Goal: Task Accomplishment & Management: Manage account settings

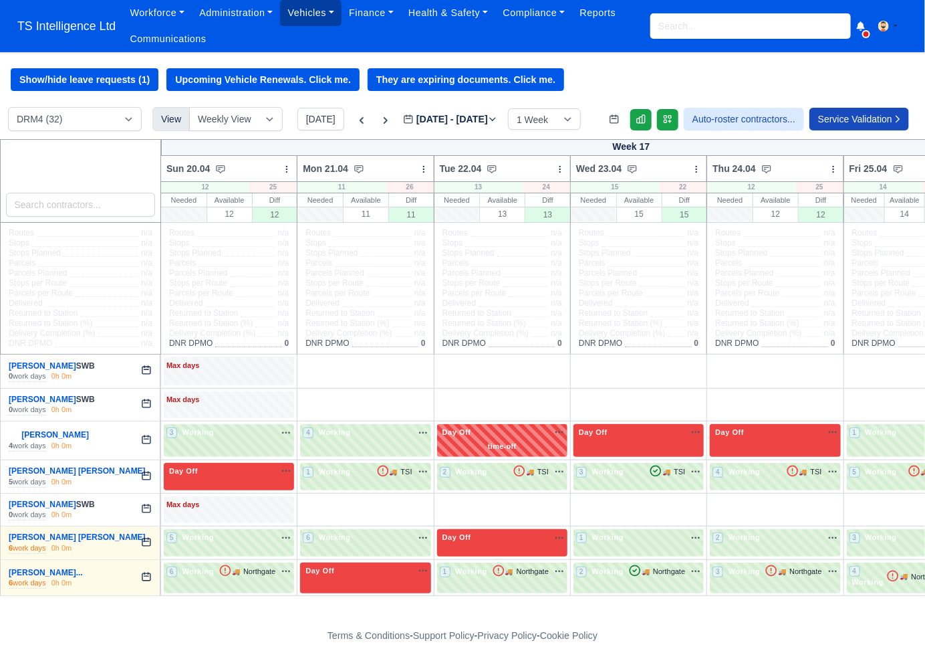
click at [312, 15] on link "Vehicles" at bounding box center [311, 13] width 62 height 26
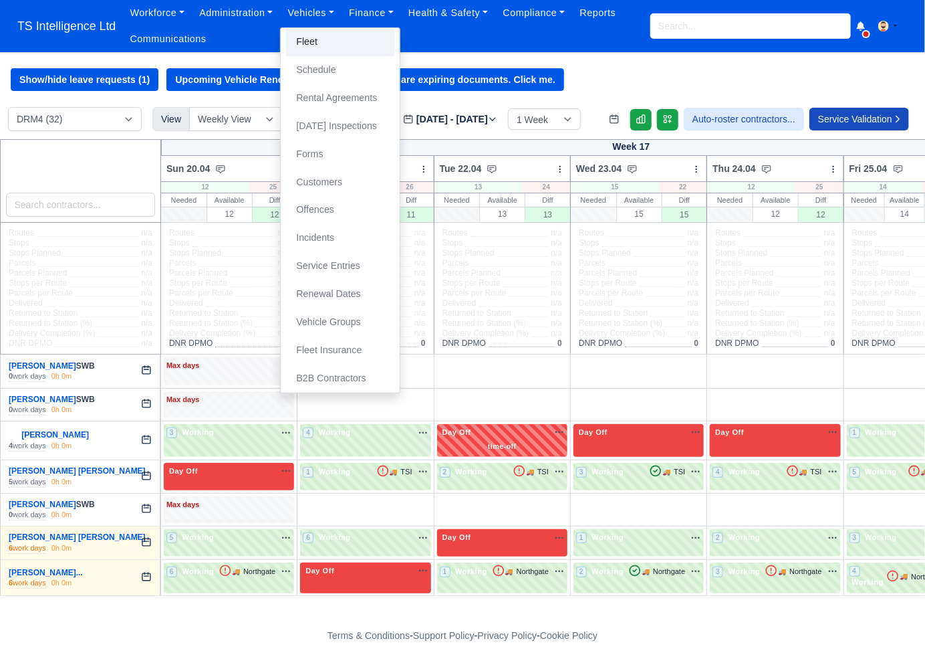
click at [316, 39] on link "Fleet" at bounding box center [340, 42] width 108 height 28
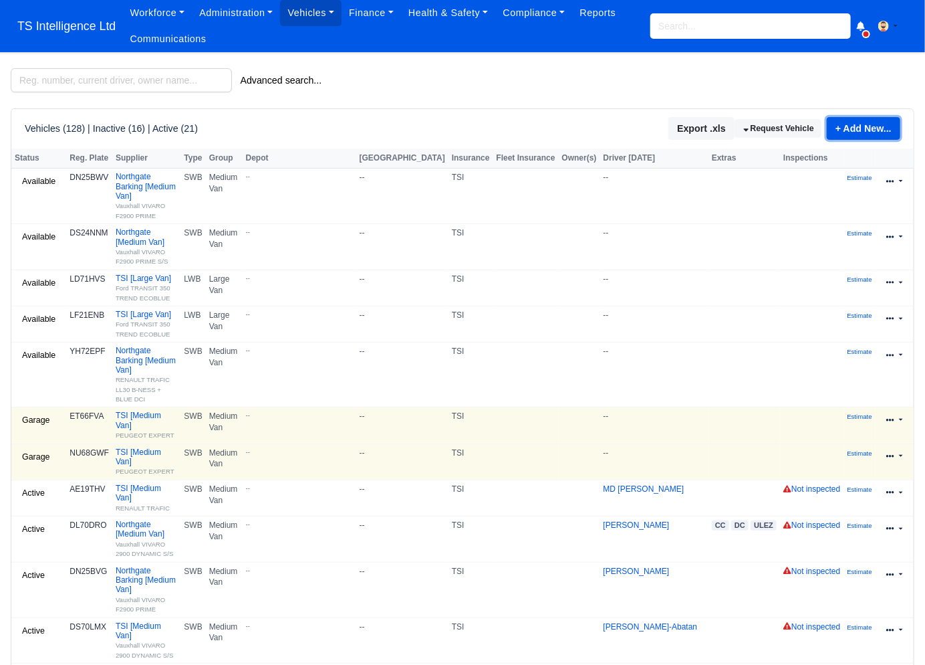
click at [841, 126] on link "+ Add New..." at bounding box center [864, 128] width 74 height 23
click at [821, 175] on link "Single Vehicle" at bounding box center [842, 173] width 119 height 21
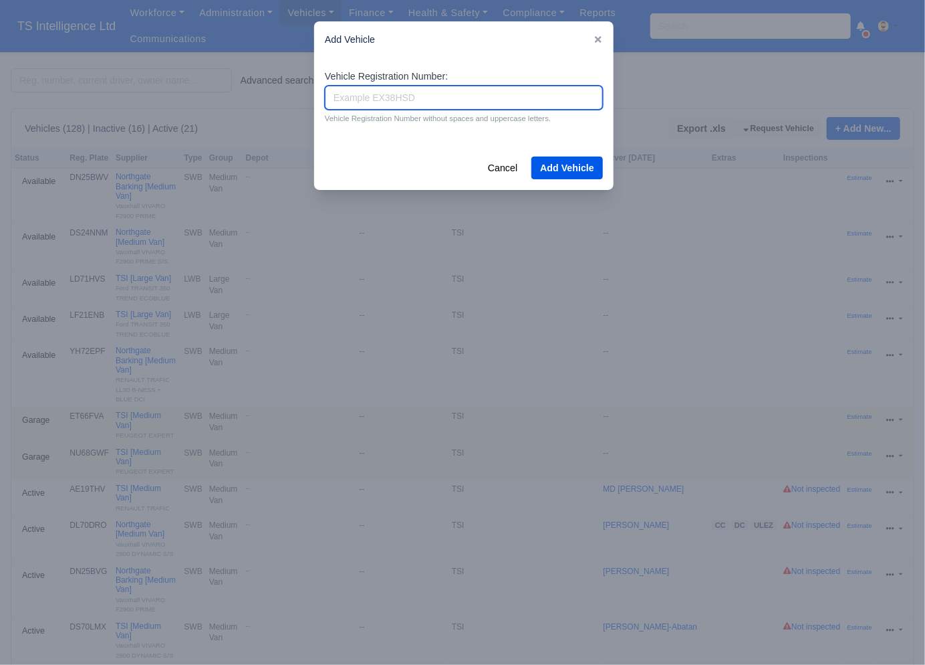
click at [376, 98] on input "Vehicle Registration Number:" at bounding box center [464, 98] width 278 height 24
type input "MT68SXN"
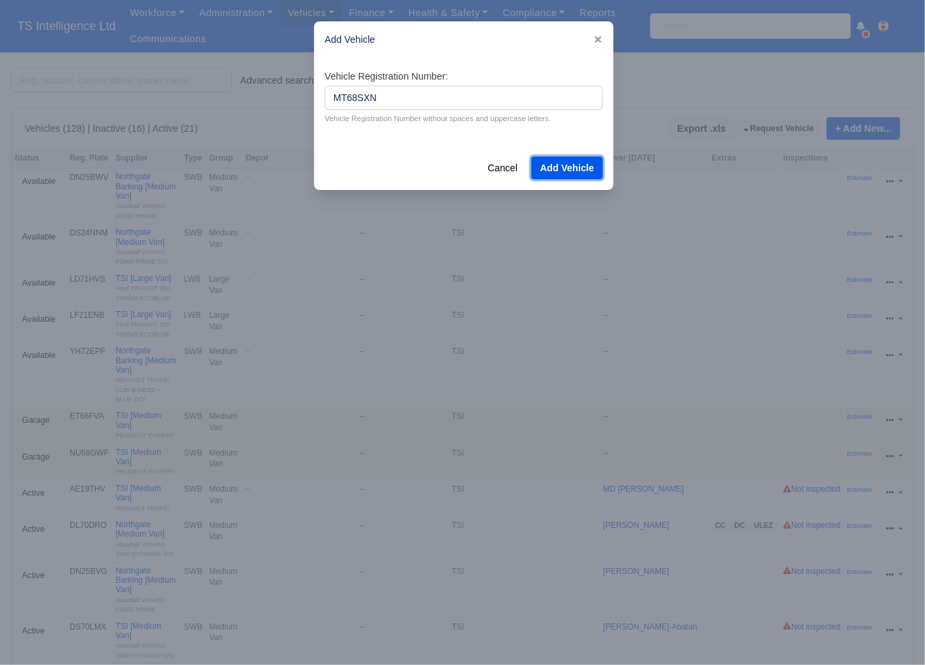
click at [575, 172] on button "Add Vehicle" at bounding box center [568, 167] width 72 height 23
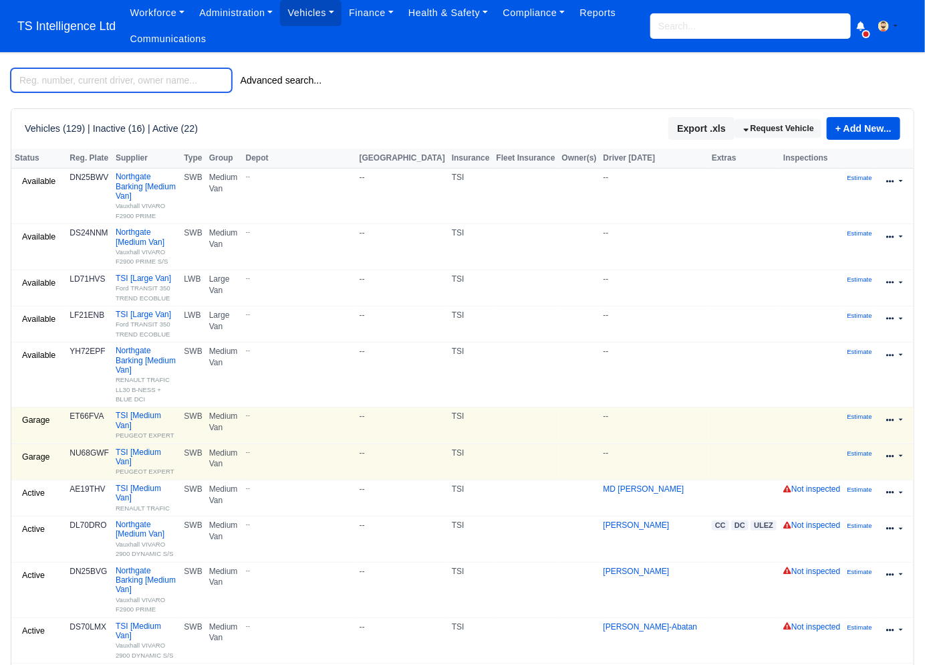
click at [120, 90] on input "search" at bounding box center [121, 80] width 221 height 24
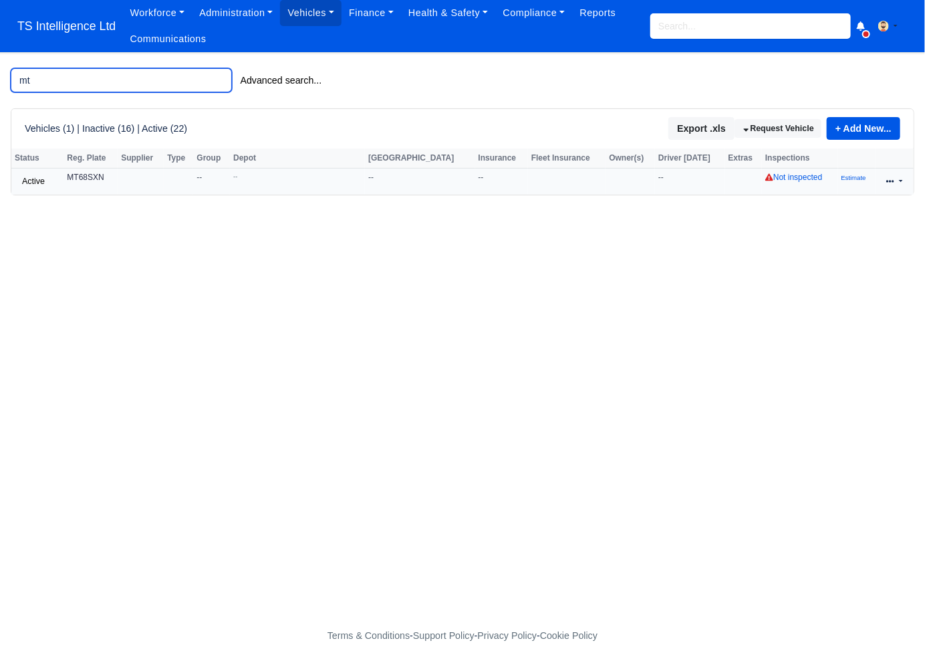
type input "mt"
click at [899, 182] on link at bounding box center [894, 181] width 31 height 19
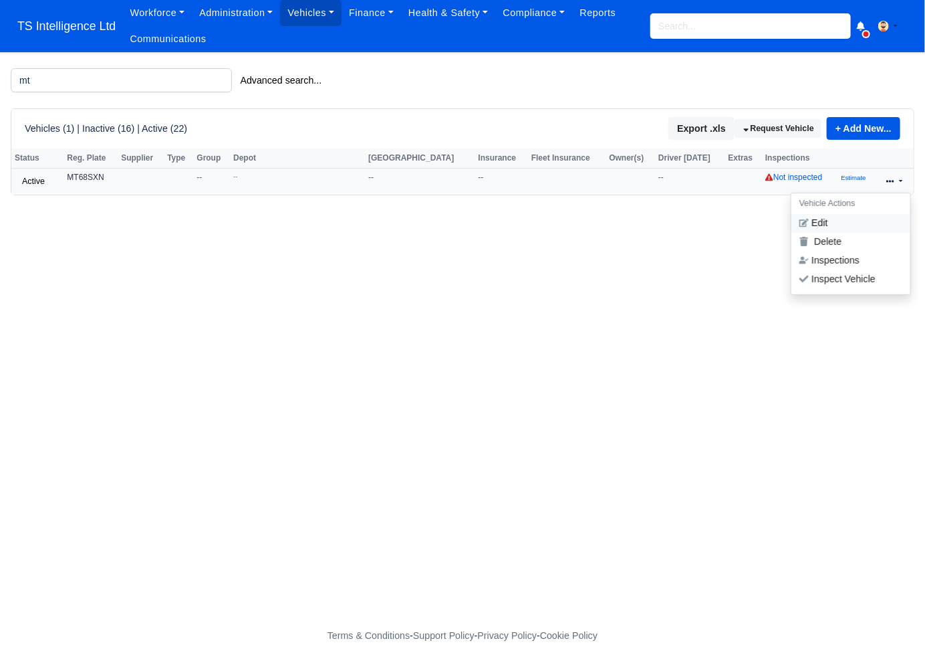
click at [848, 218] on link "Edit" at bounding box center [851, 223] width 119 height 19
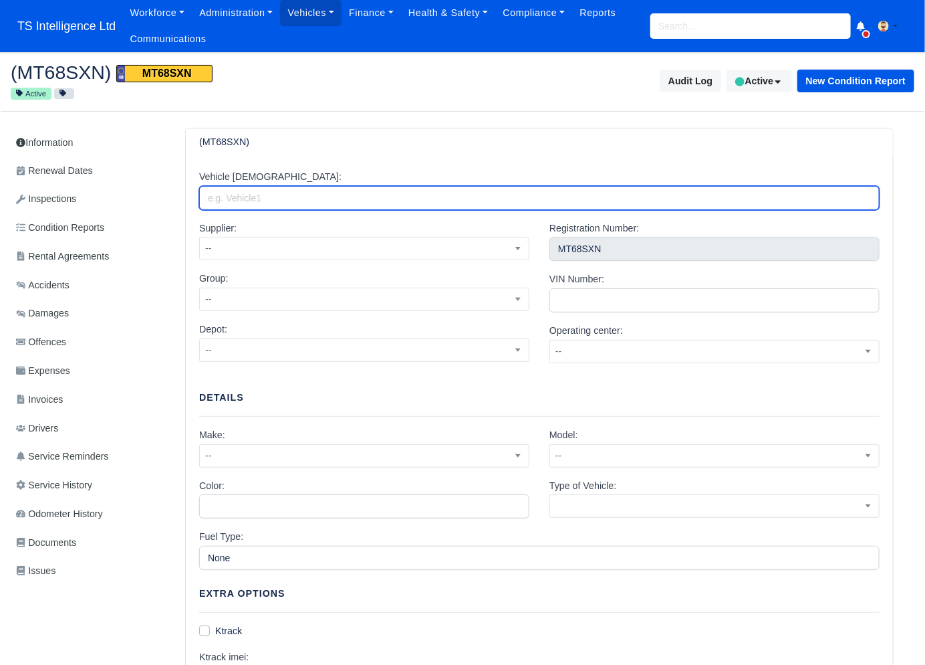
click at [306, 196] on input "Vehicle Alias:" at bounding box center [539, 198] width 681 height 24
type input "TSI"
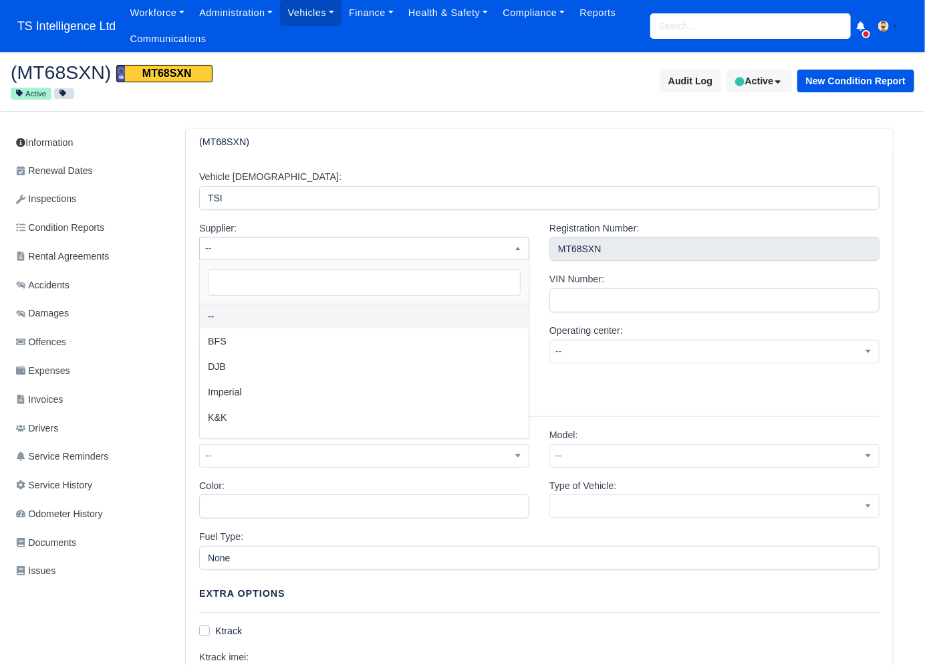
click at [302, 242] on span "--" at bounding box center [364, 248] width 329 height 17
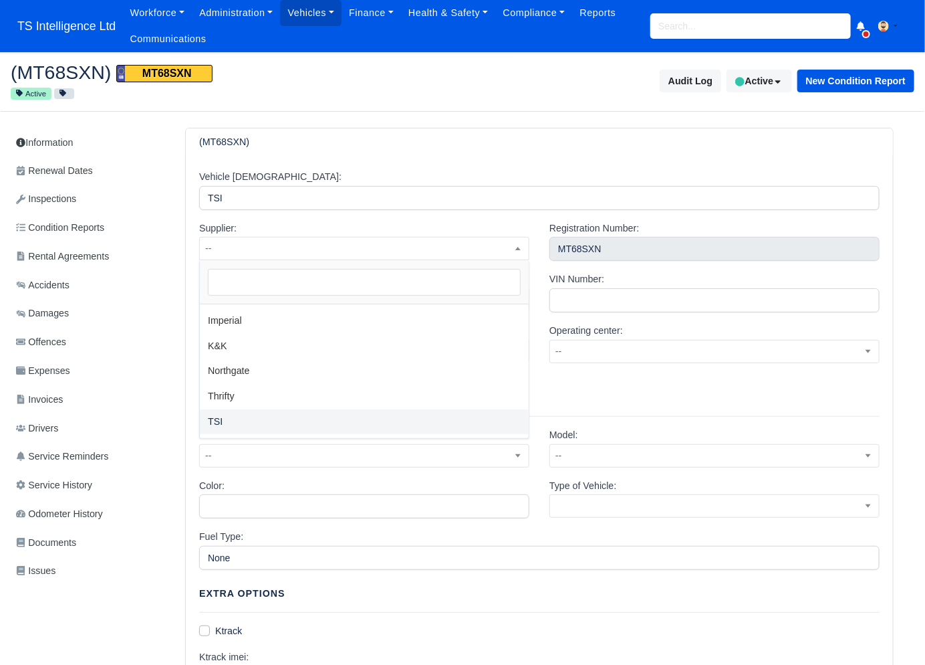
drag, startPoint x: 225, startPoint y: 416, endPoint x: 251, endPoint y: 404, distance: 28.7
select select "4"
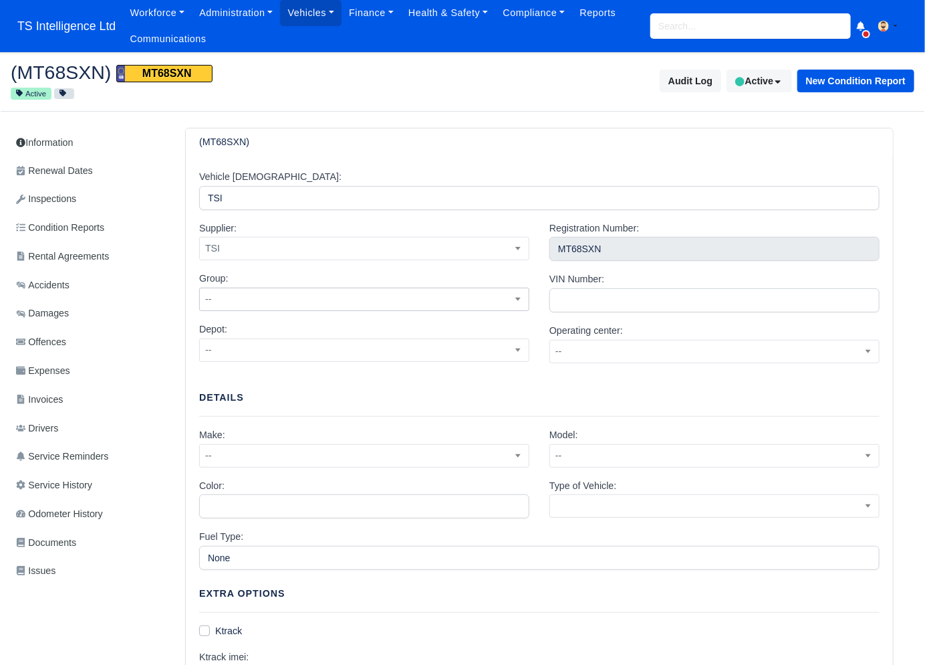
click at [399, 302] on span "--" at bounding box center [364, 299] width 329 height 17
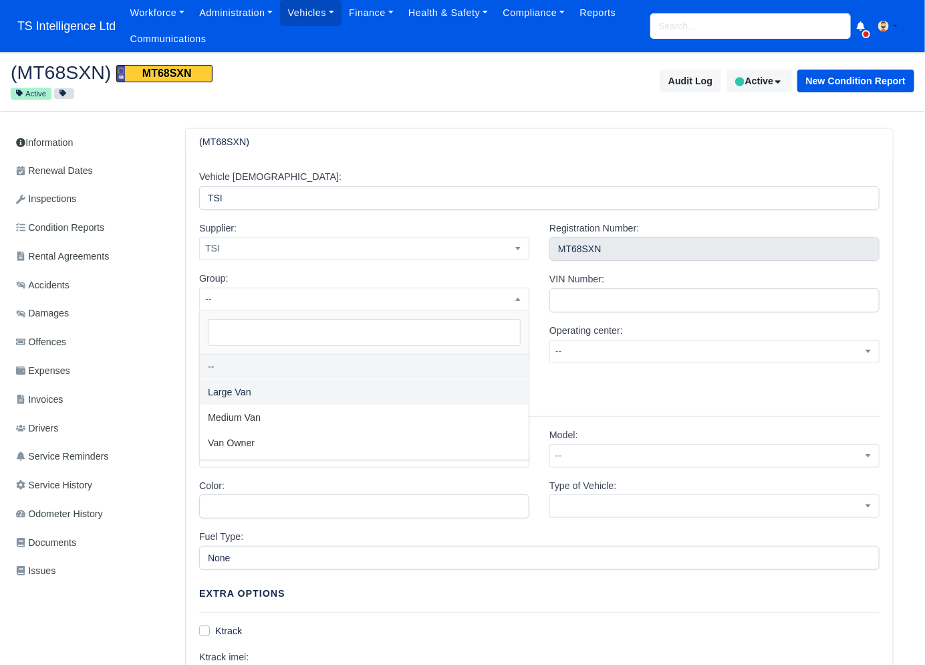
select select "1"
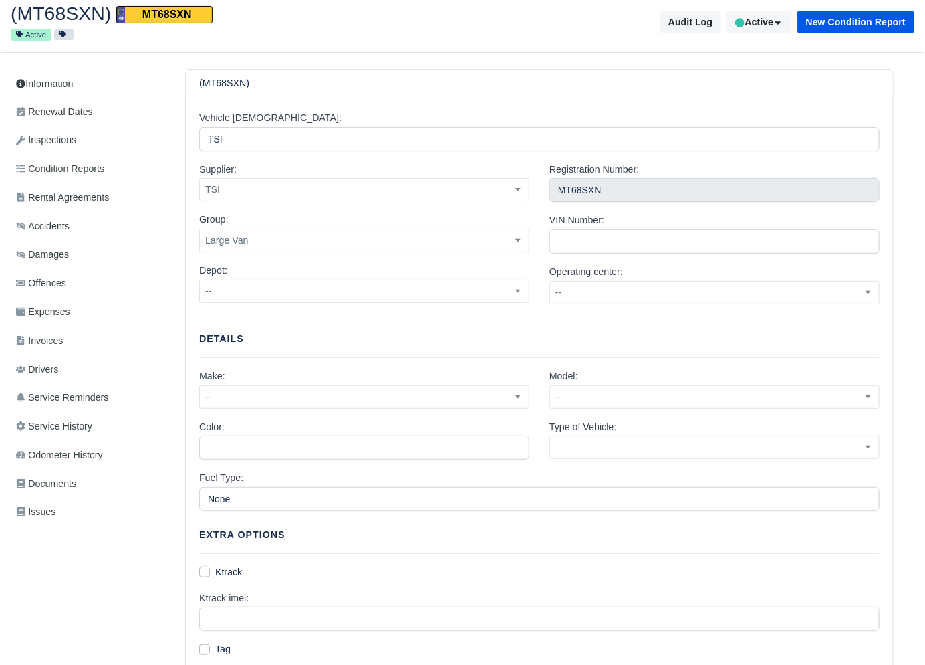
scroll to position [72, 0]
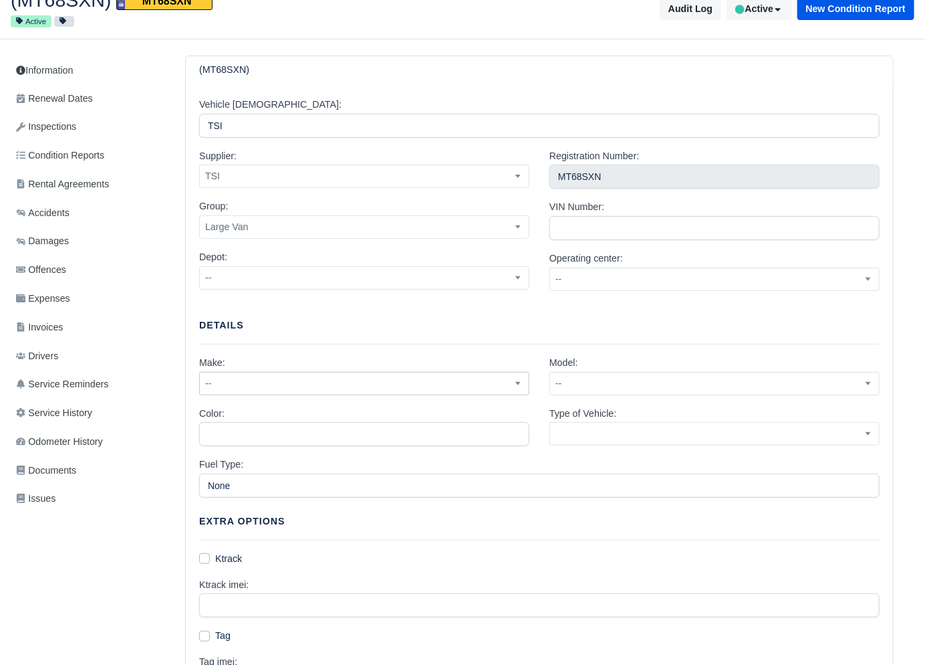
click at [352, 375] on span "--" at bounding box center [364, 383] width 329 height 17
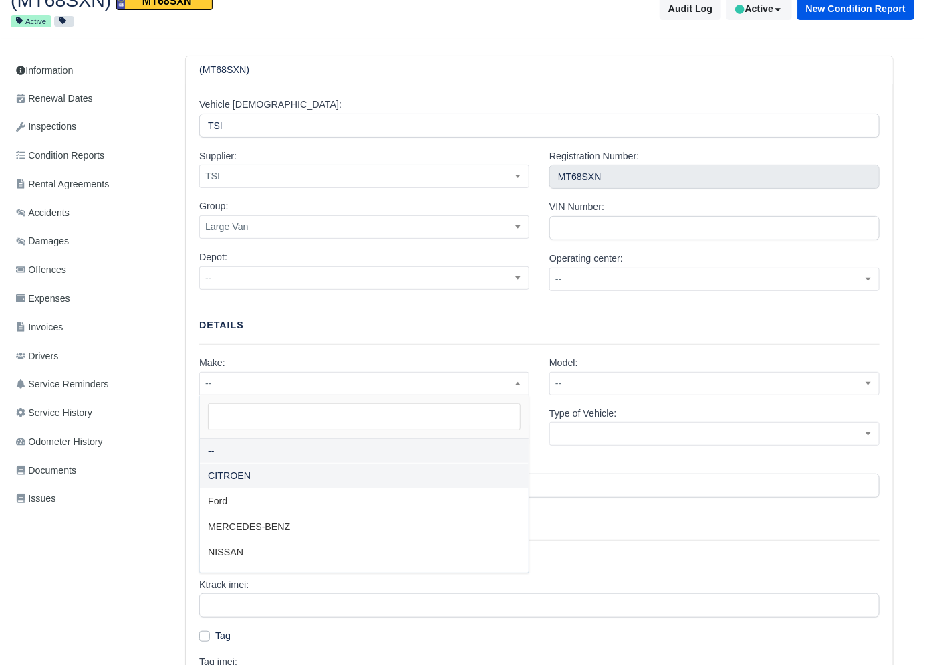
select select "7"
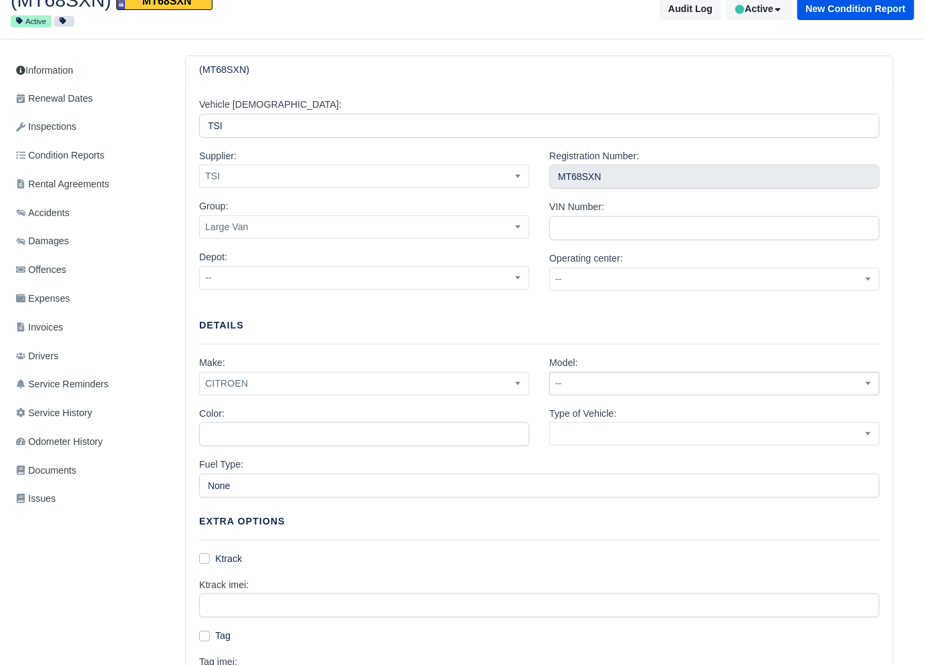
click at [598, 372] on span "--" at bounding box center [715, 383] width 330 height 23
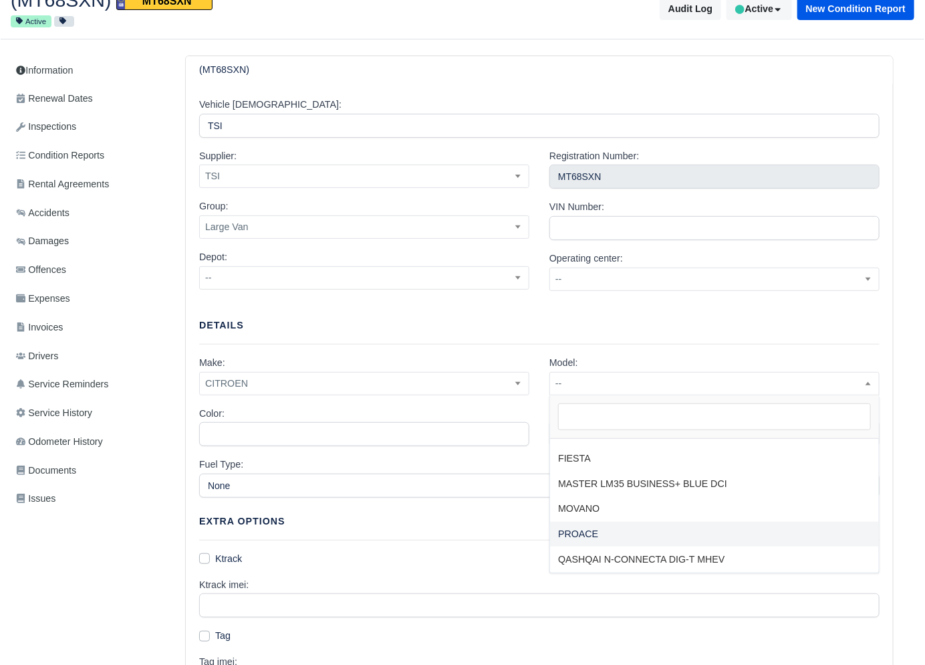
scroll to position [390, 0]
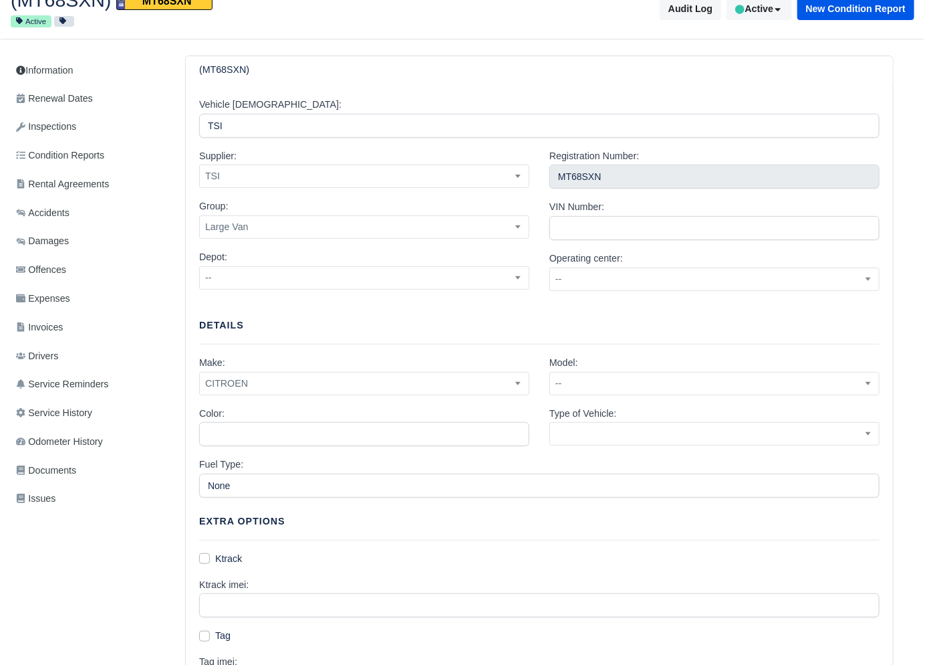
click at [376, 525] on p "Extra Options" at bounding box center [539, 521] width 681 height 15
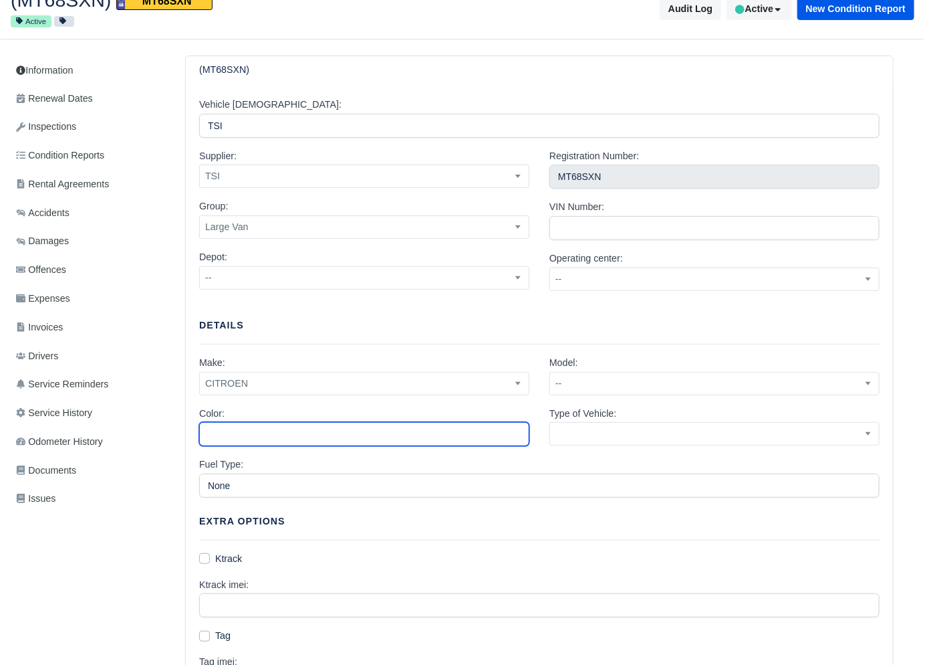
click at [322, 433] on input "Color:" at bounding box center [364, 434] width 330 height 24
type input "White"
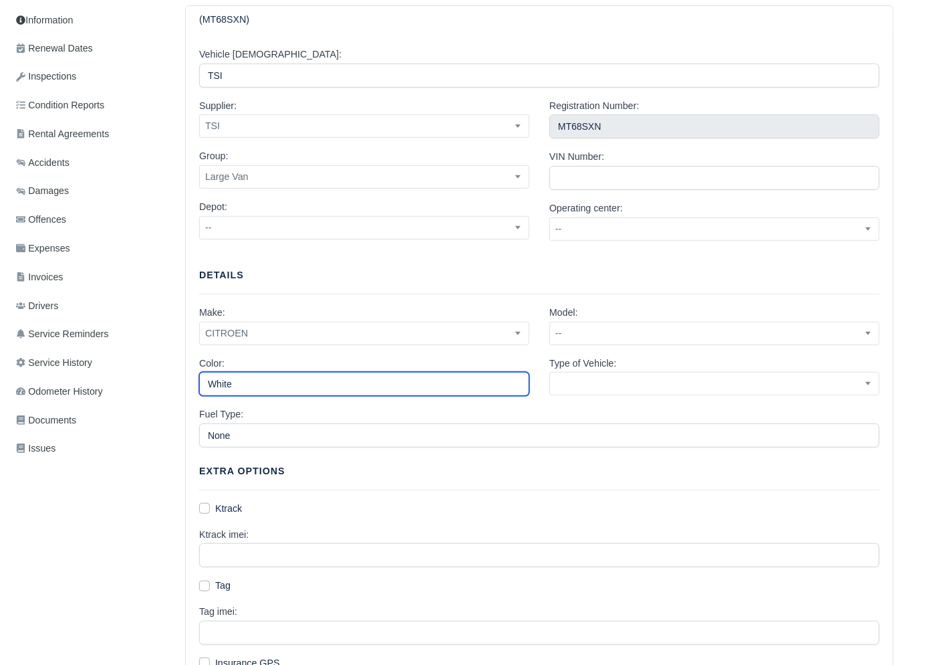
scroll to position [128, 0]
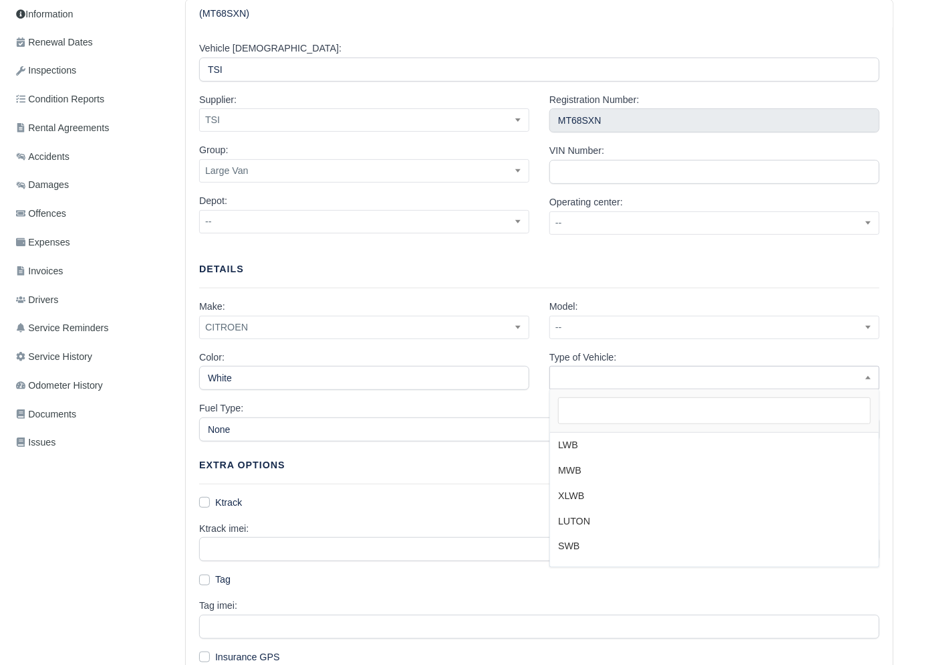
click at [604, 374] on span at bounding box center [715, 377] width 330 height 23
click at [602, 390] on span at bounding box center [714, 410] width 329 height 43
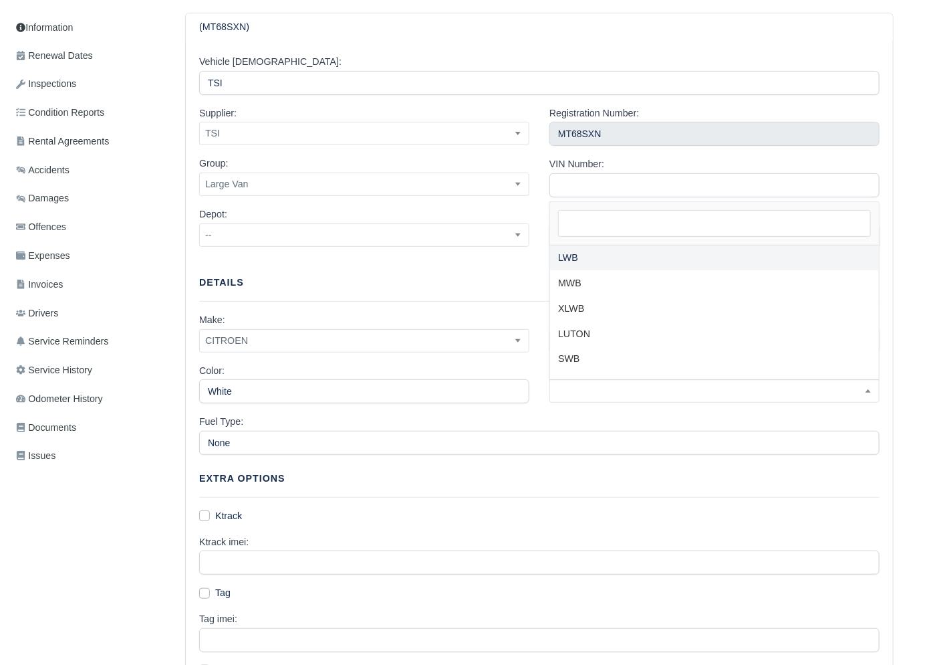
scroll to position [114, 0]
select select "large-van"
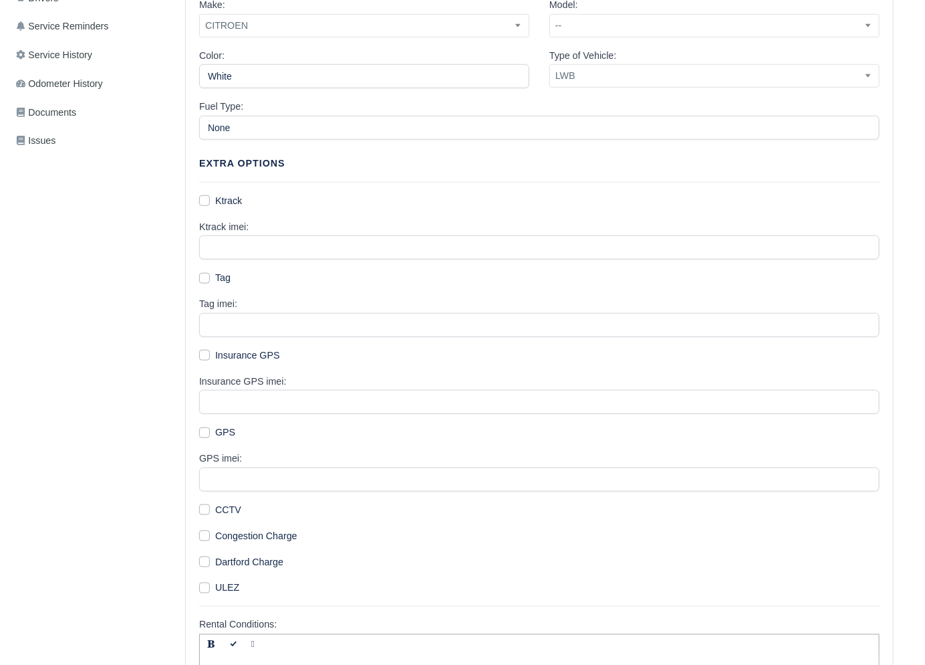
scroll to position [566, 0]
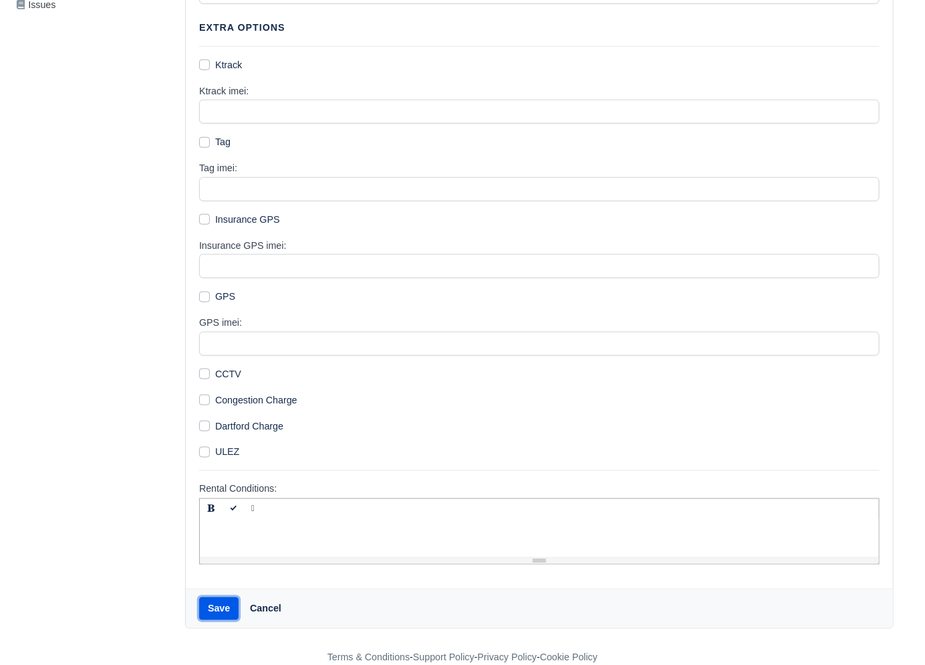
click at [219, 611] on button "Save" at bounding box center [218, 608] width 39 height 23
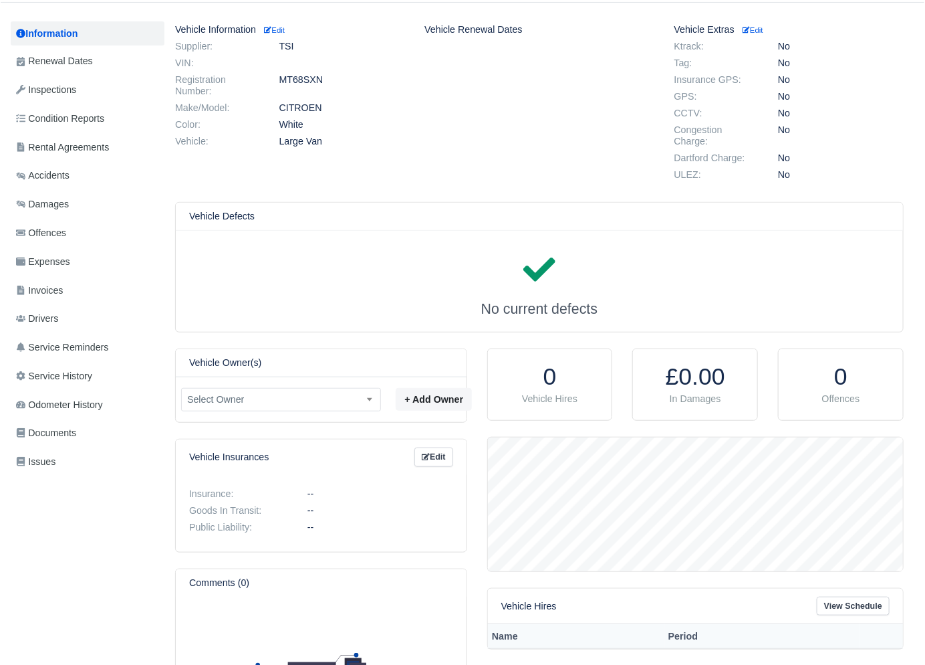
scroll to position [27, 0]
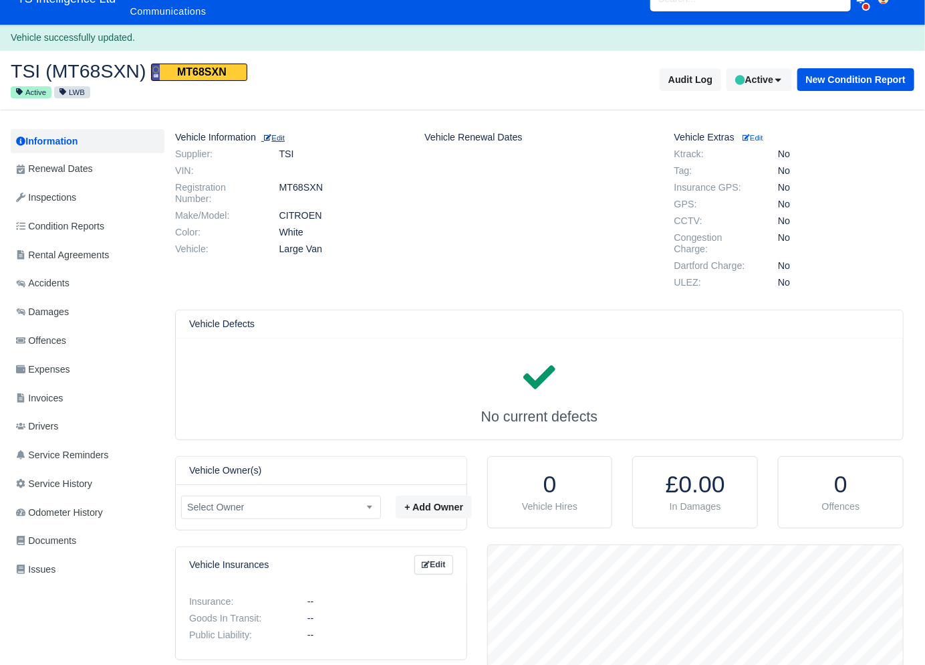
click at [285, 135] on small "Edit" at bounding box center [274, 138] width 21 height 8
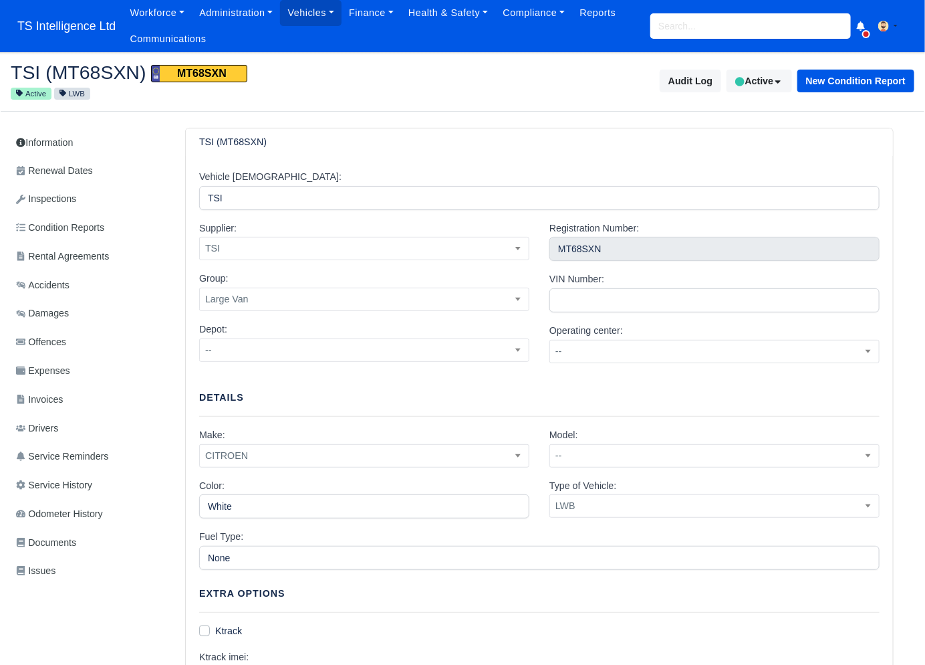
scroll to position [86, 0]
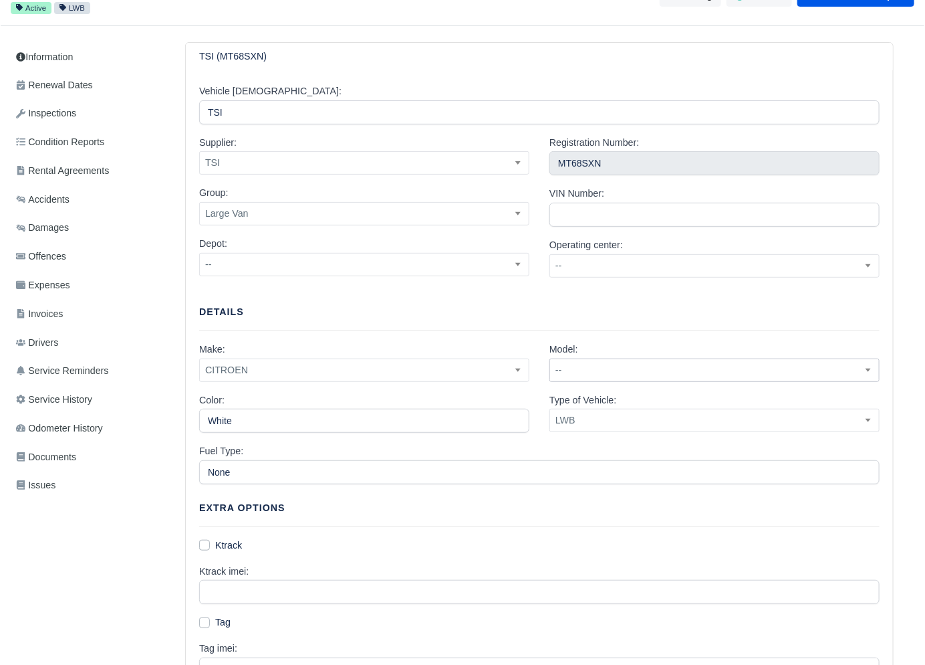
click at [591, 371] on span "--" at bounding box center [714, 370] width 329 height 17
click at [628, 410] on input "RELAY" at bounding box center [714, 403] width 313 height 27
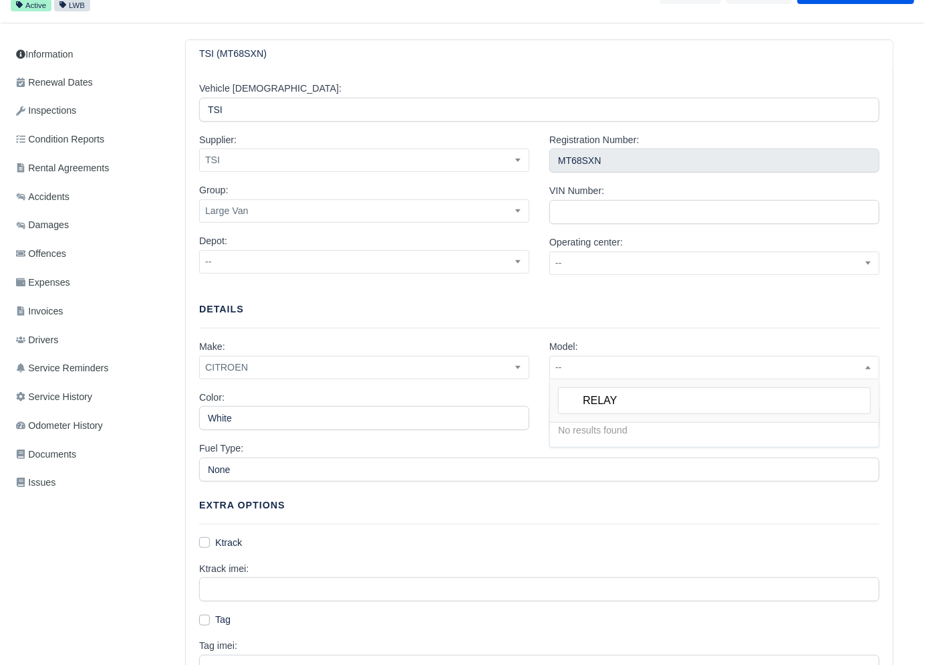
type input "RELAY"
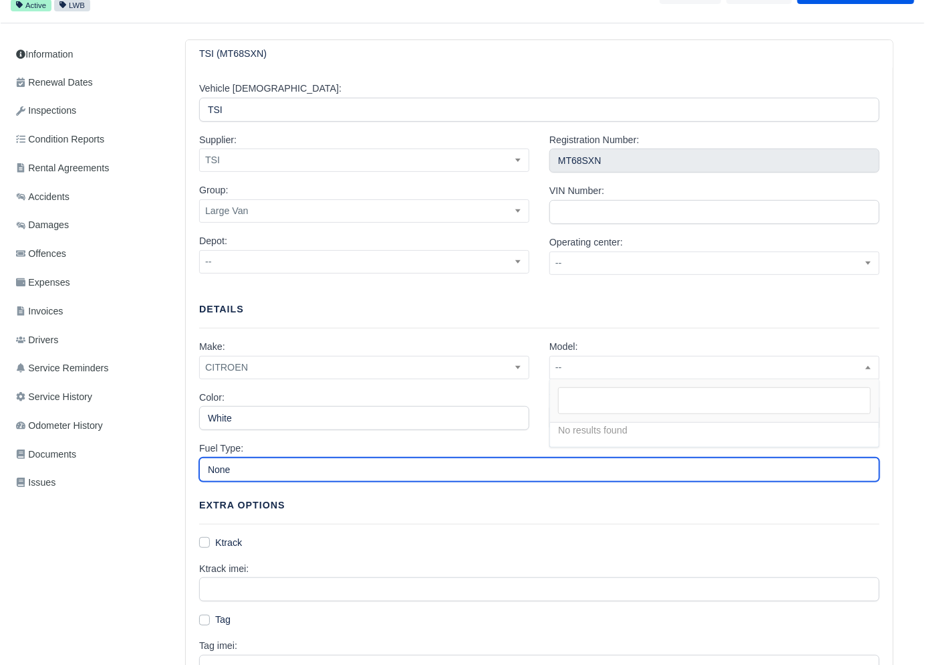
click at [483, 457] on input "None" at bounding box center [539, 469] width 681 height 24
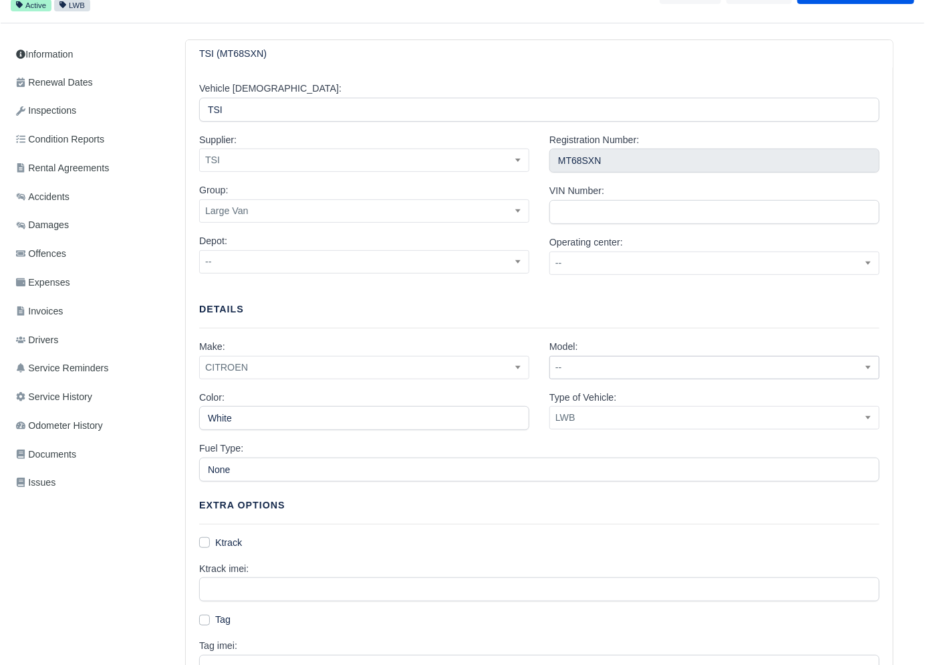
click at [588, 364] on span "--" at bounding box center [714, 367] width 329 height 17
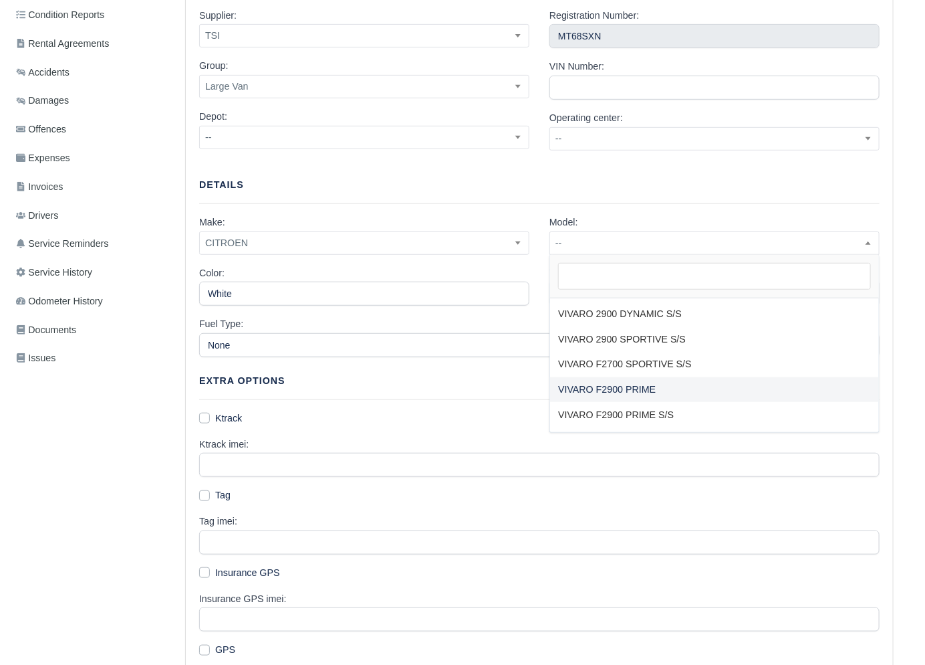
scroll to position [233, 0]
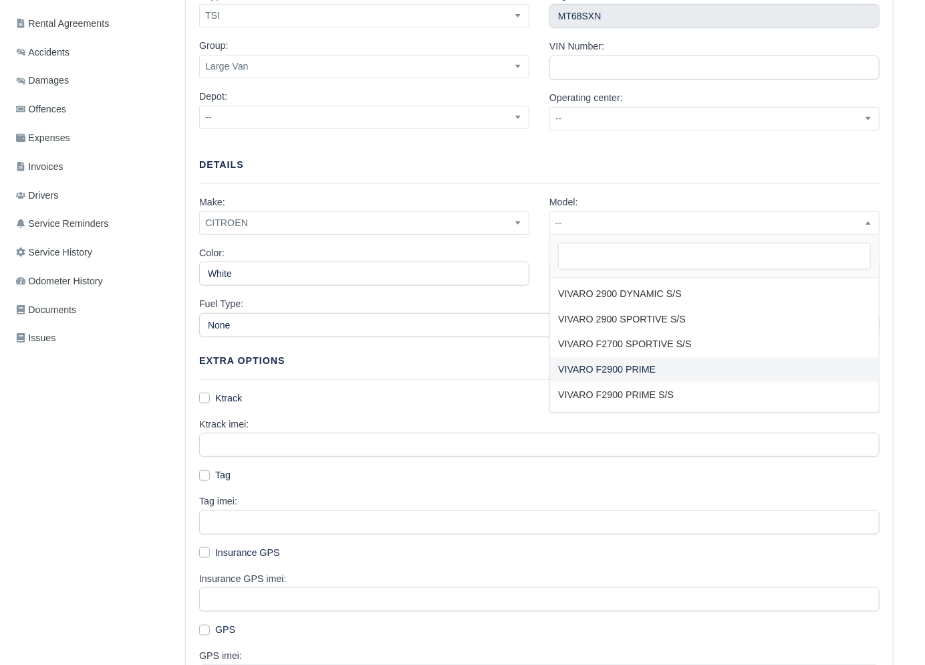
click at [350, 417] on div "Ktrack imei:" at bounding box center [539, 437] width 681 height 41
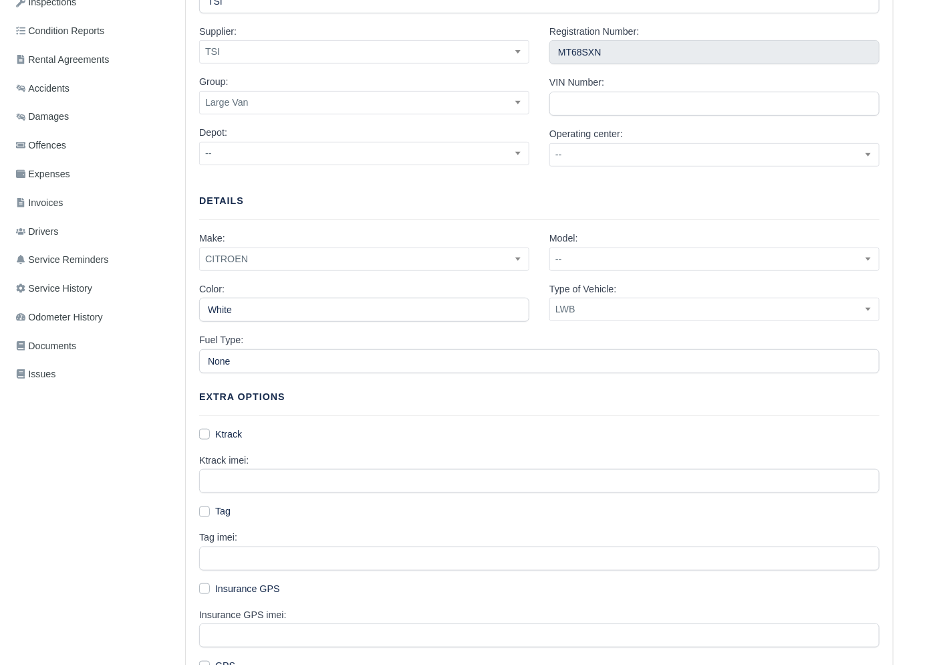
scroll to position [185, 0]
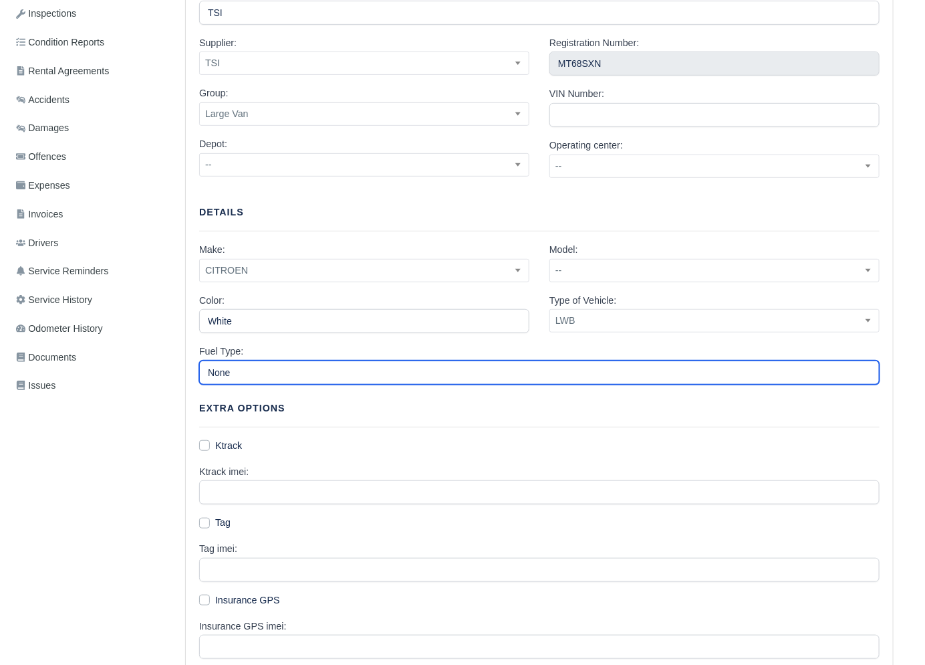
click at [307, 374] on input "None" at bounding box center [539, 372] width 681 height 24
type input "Diesel"
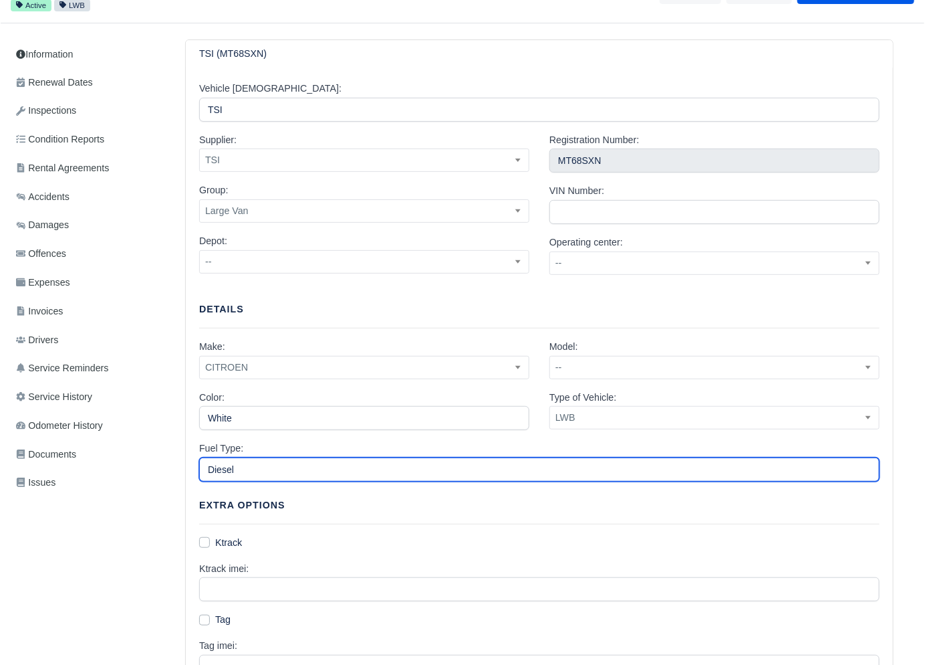
scroll to position [0, 0]
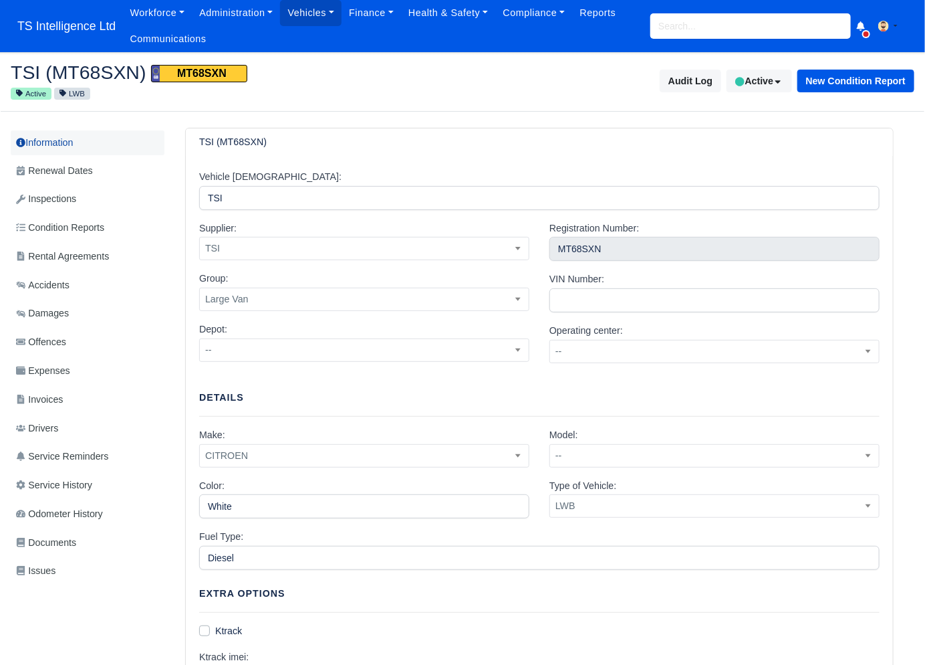
click at [66, 142] on link "Information" at bounding box center [88, 142] width 154 height 25
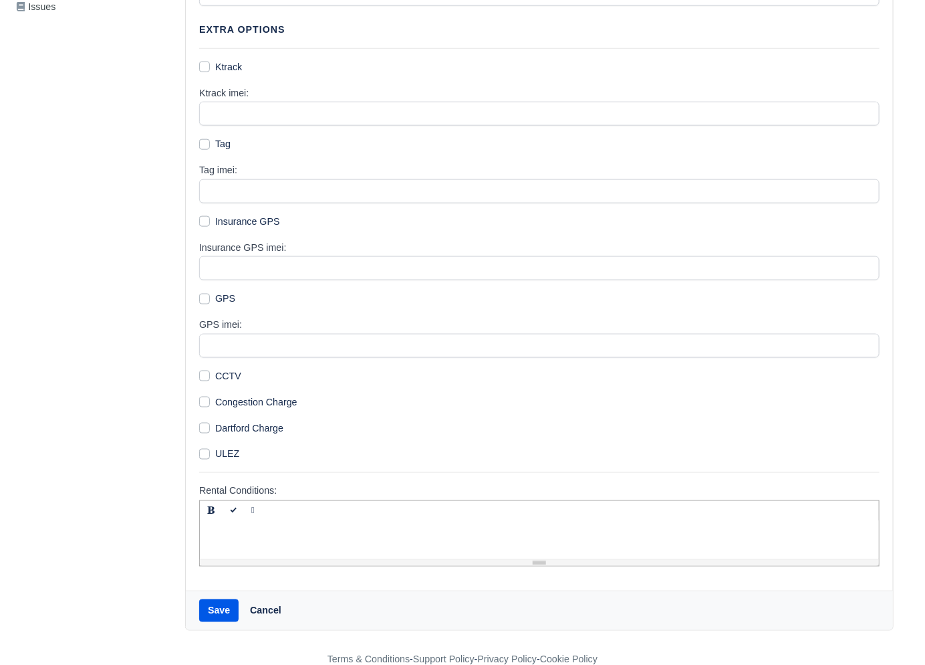
scroll to position [568, 0]
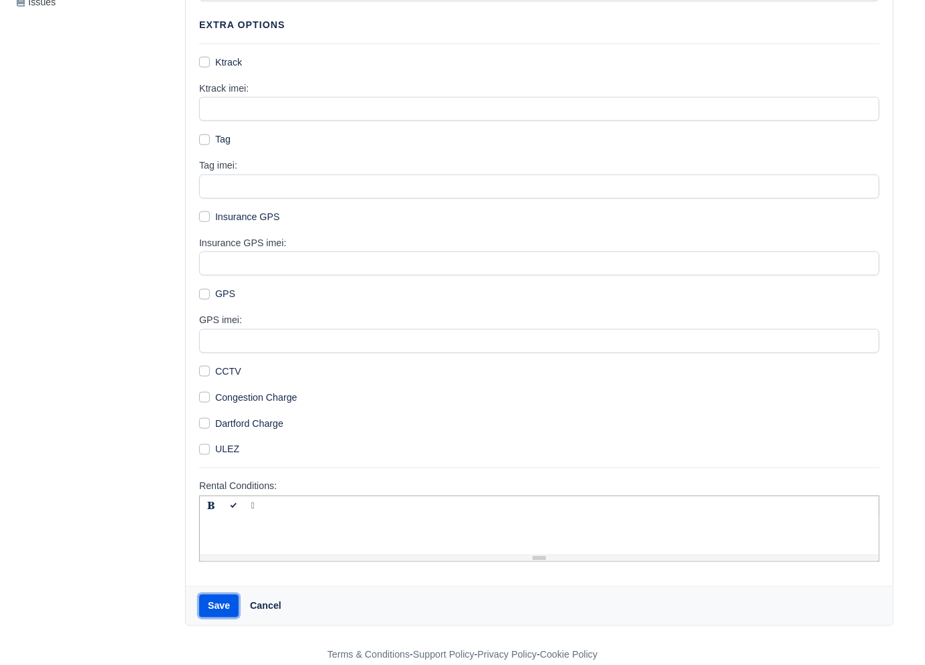
click at [219, 610] on button "Save" at bounding box center [218, 605] width 39 height 23
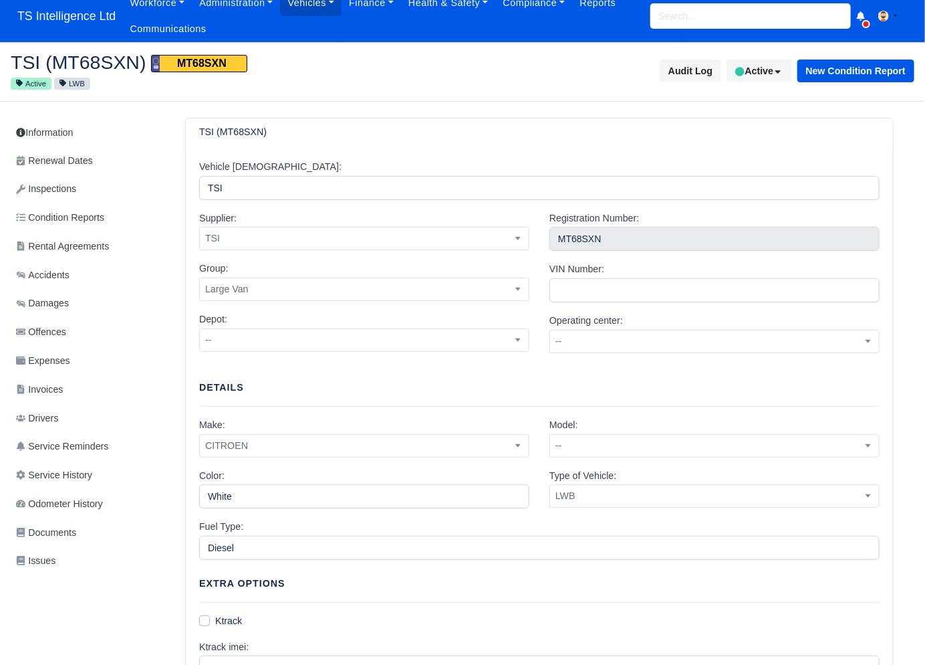
scroll to position [0, 0]
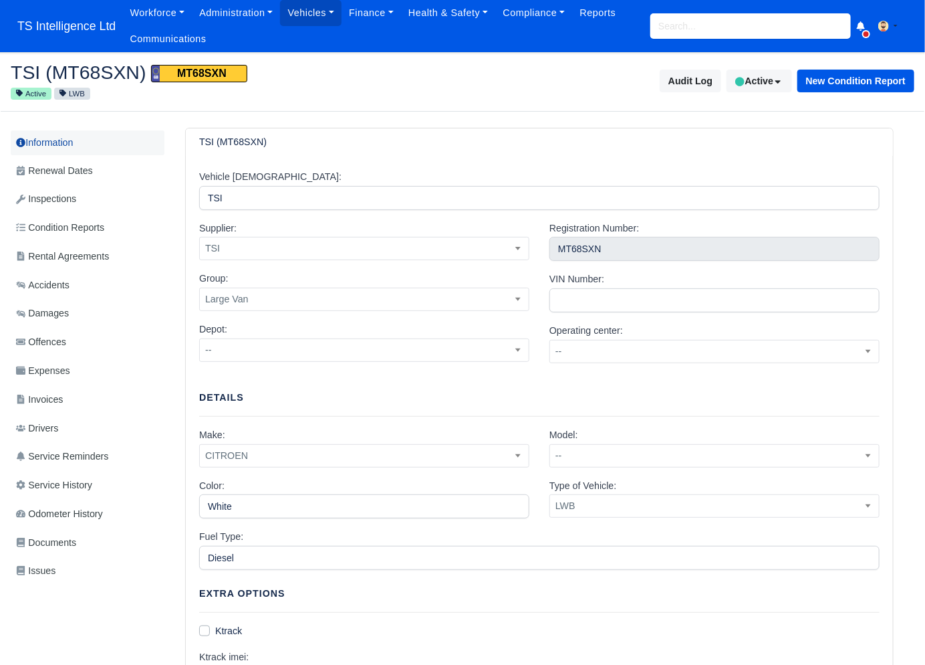
click at [80, 140] on link "Information" at bounding box center [88, 142] width 154 height 25
click at [65, 160] on link "Renewal Dates" at bounding box center [88, 171] width 154 height 26
click at [88, 168] on span "Renewal Dates" at bounding box center [54, 170] width 77 height 15
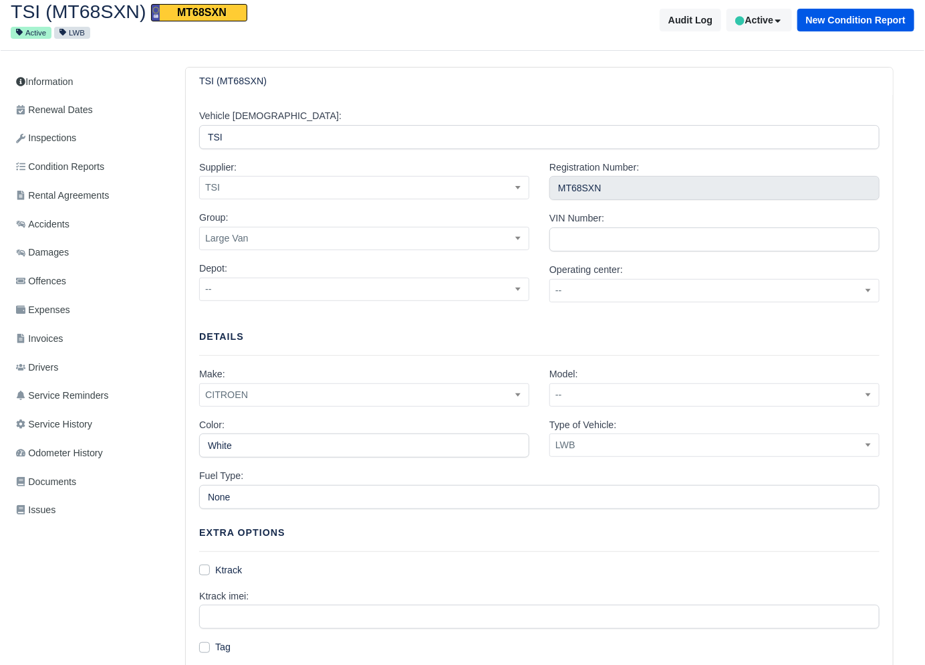
scroll to position [87, 0]
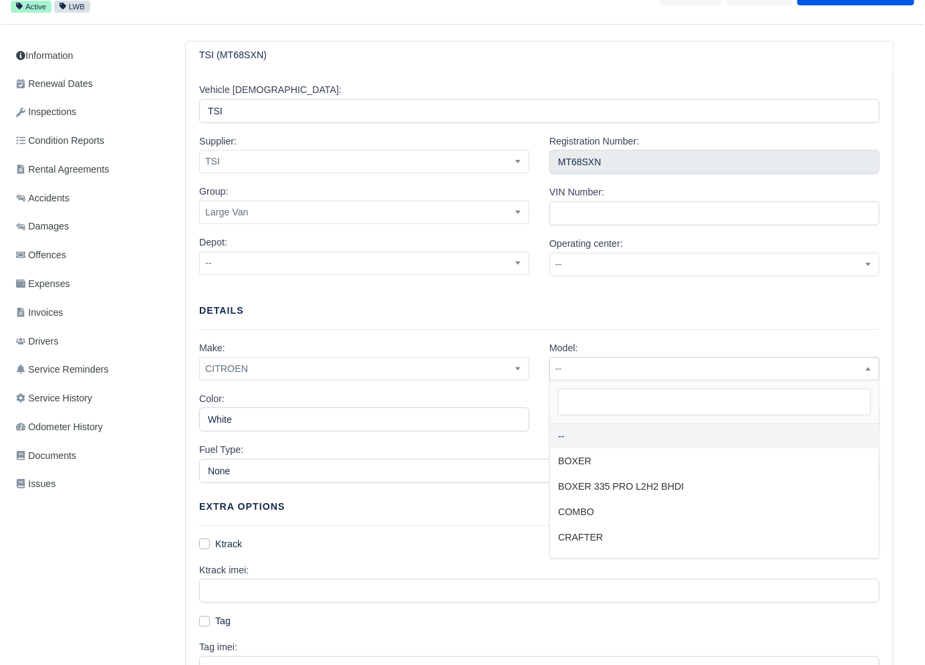
click at [627, 362] on span "--" at bounding box center [714, 368] width 329 height 17
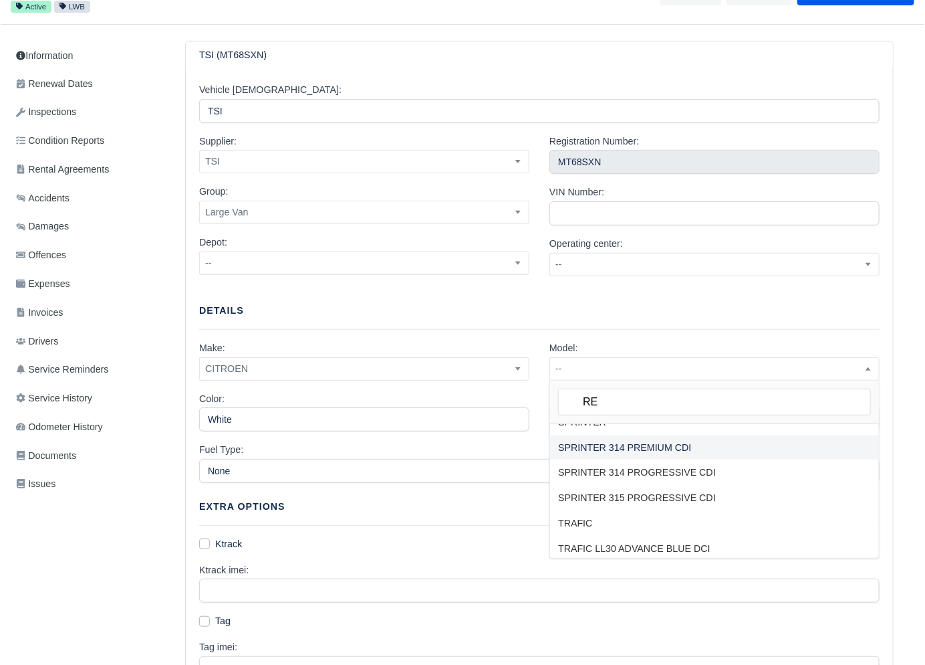
scroll to position [0, 0]
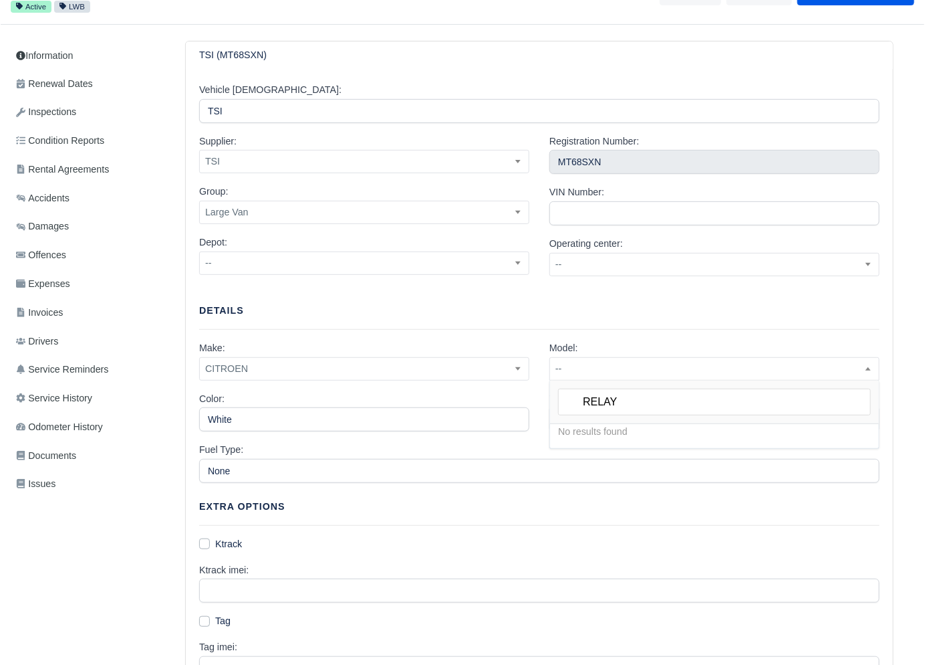
type input "RELAY"
click at [625, 444] on ul "No results found" at bounding box center [714, 436] width 329 height 25
click at [630, 396] on input "RELAY" at bounding box center [714, 401] width 313 height 27
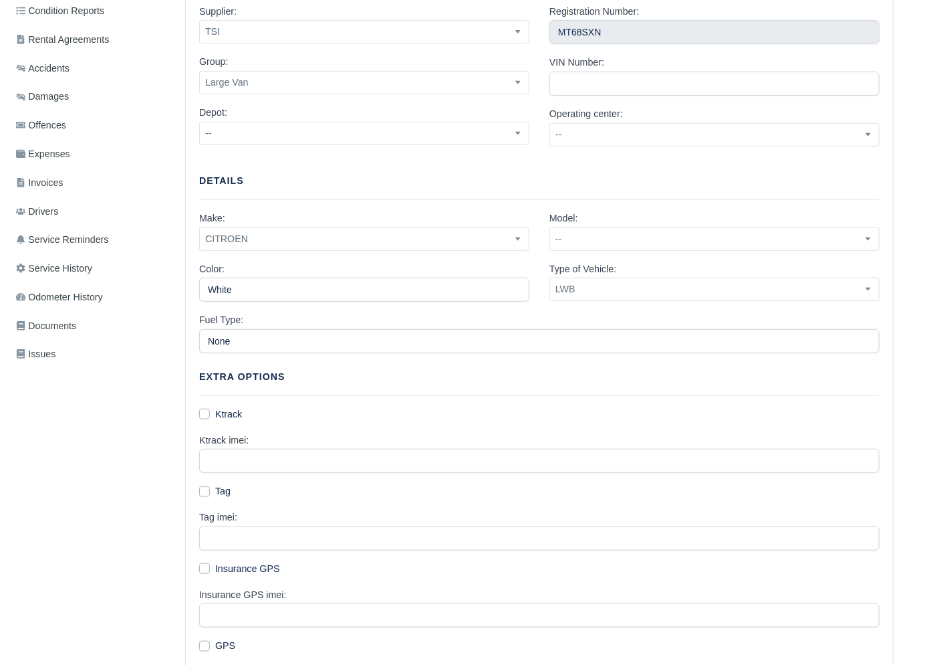
scroll to position [589, 0]
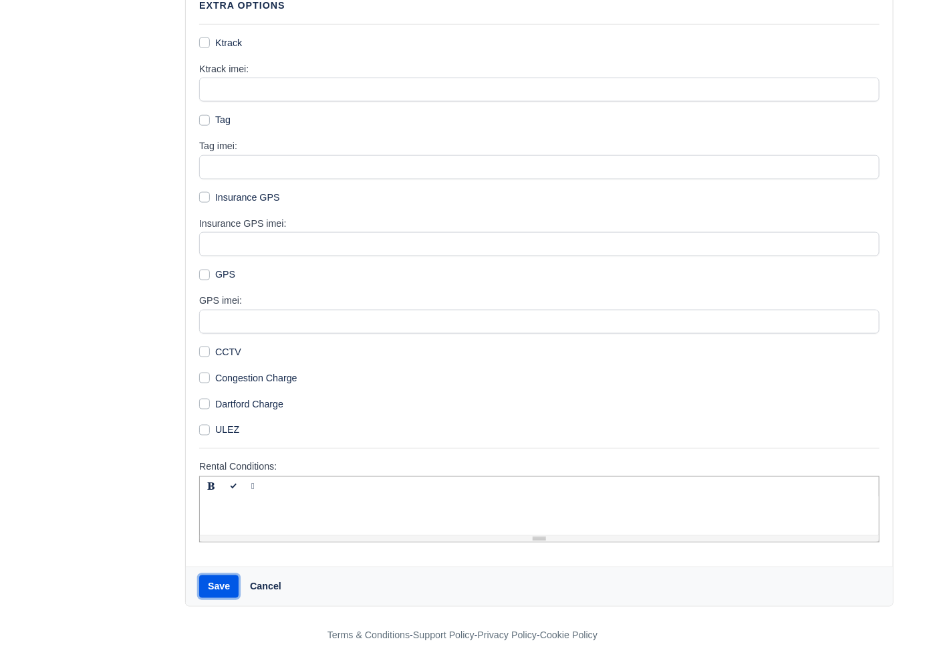
click at [224, 587] on button "Save" at bounding box center [218, 586] width 39 height 23
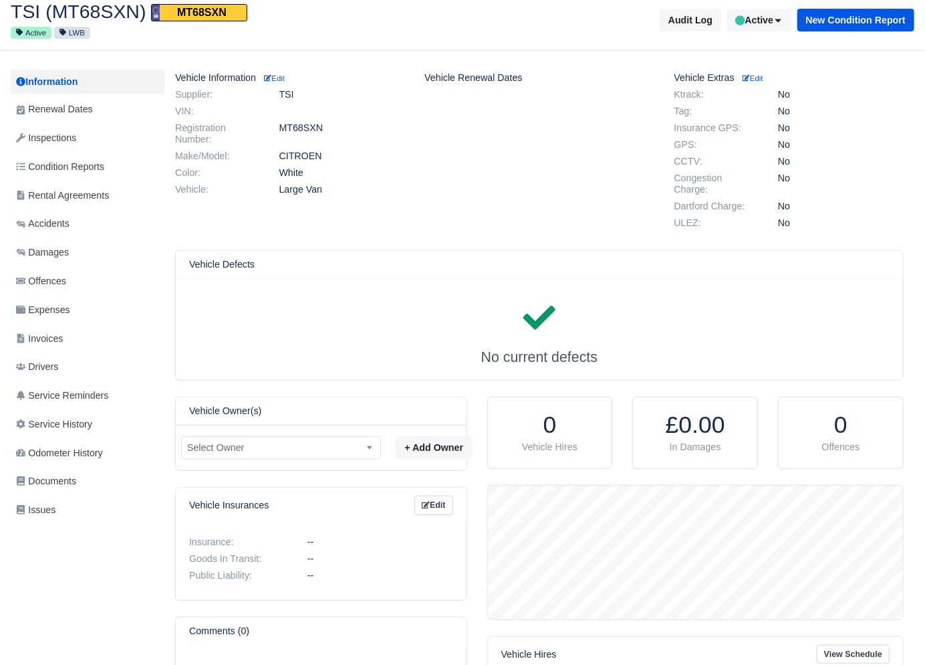
scroll to position [152, 0]
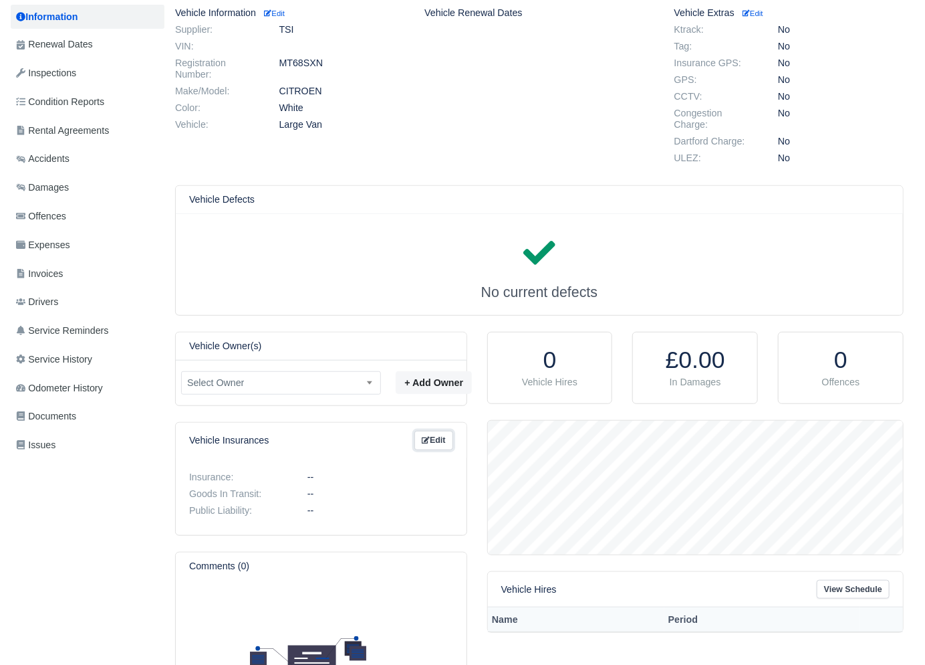
click at [435, 445] on link "Edit" at bounding box center [434, 440] width 39 height 19
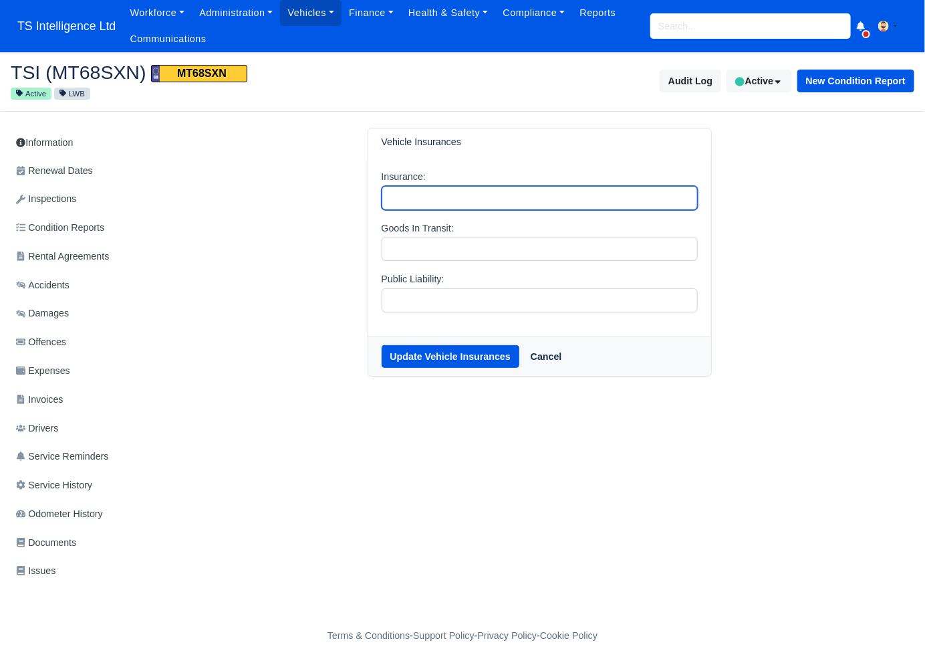
click at [398, 190] on input "Insurance:" at bounding box center [540, 198] width 316 height 24
type input "TSI"
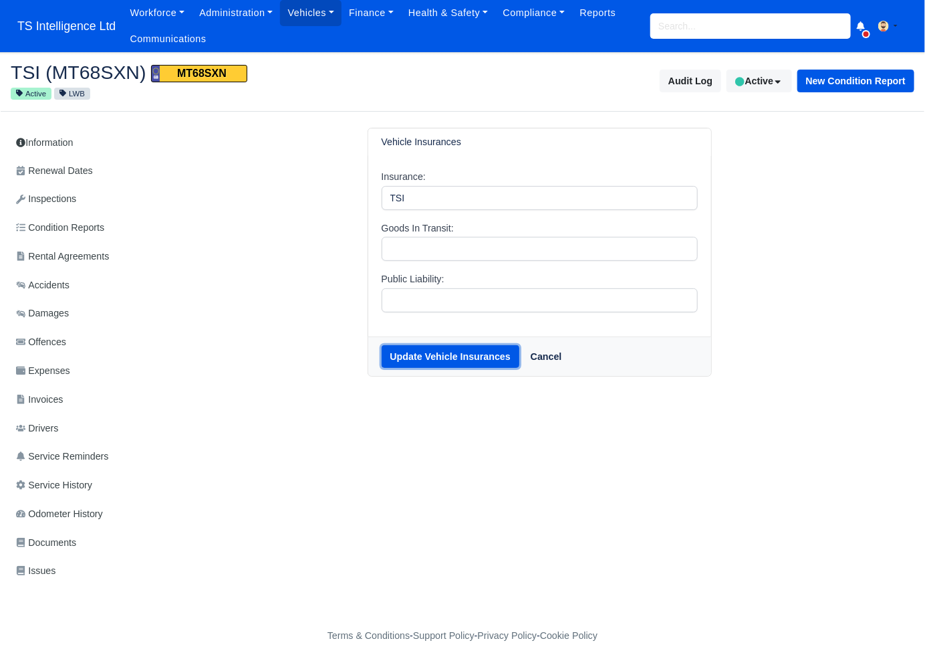
click at [448, 357] on button "Update Vehicle Insurances" at bounding box center [451, 356] width 138 height 23
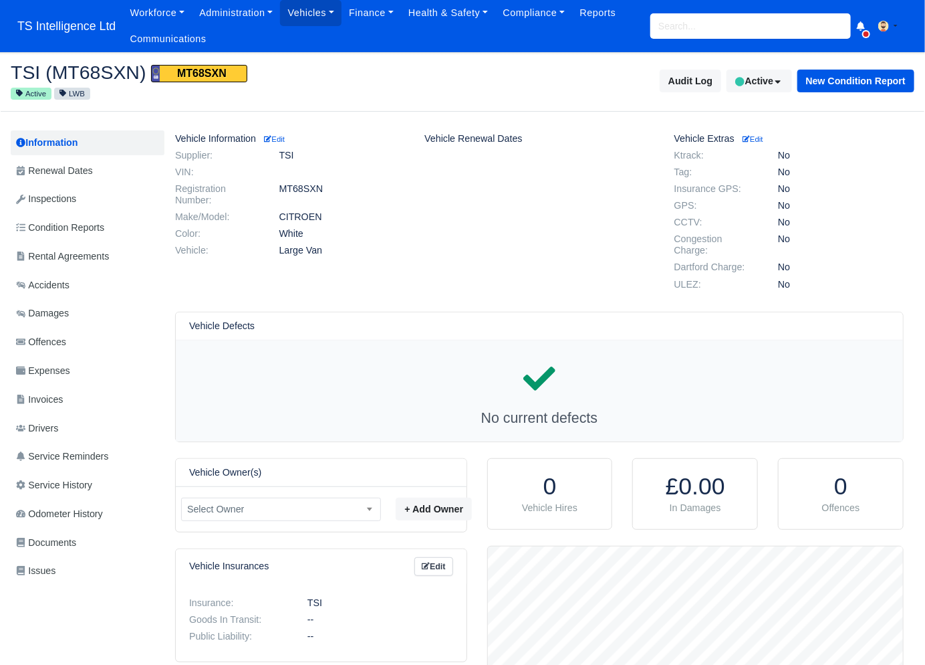
scroll to position [134, 416]
click at [283, 137] on small "Edit" at bounding box center [274, 139] width 21 height 8
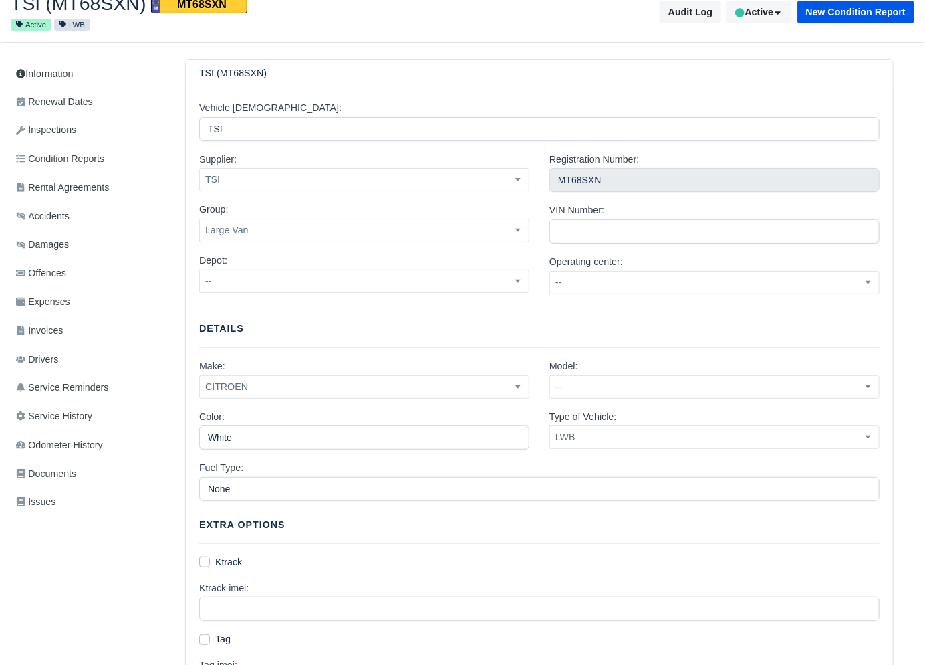
scroll to position [74, 0]
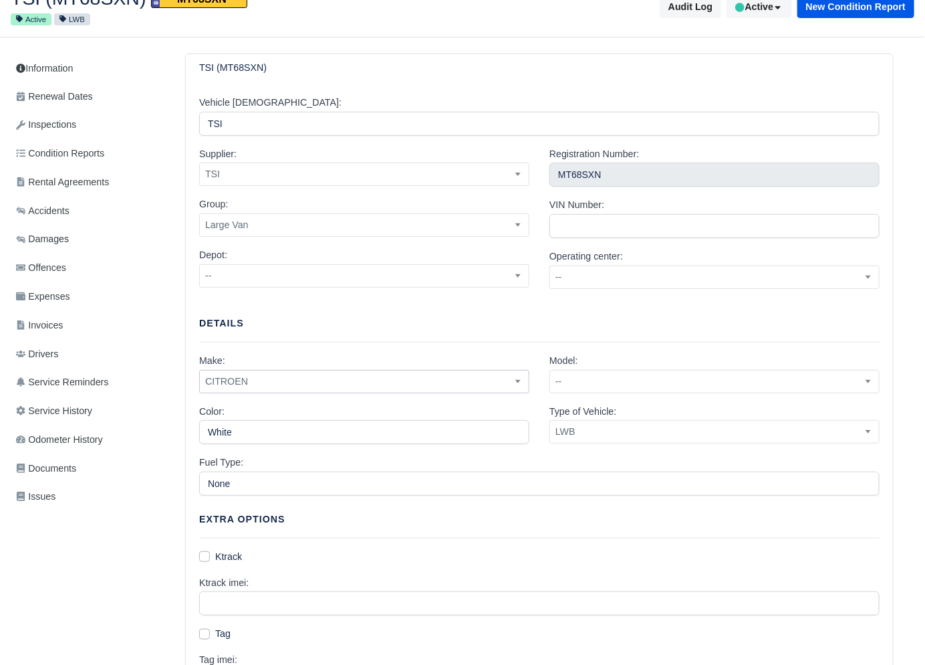
click at [284, 374] on span "CITROEN" at bounding box center [364, 381] width 329 height 17
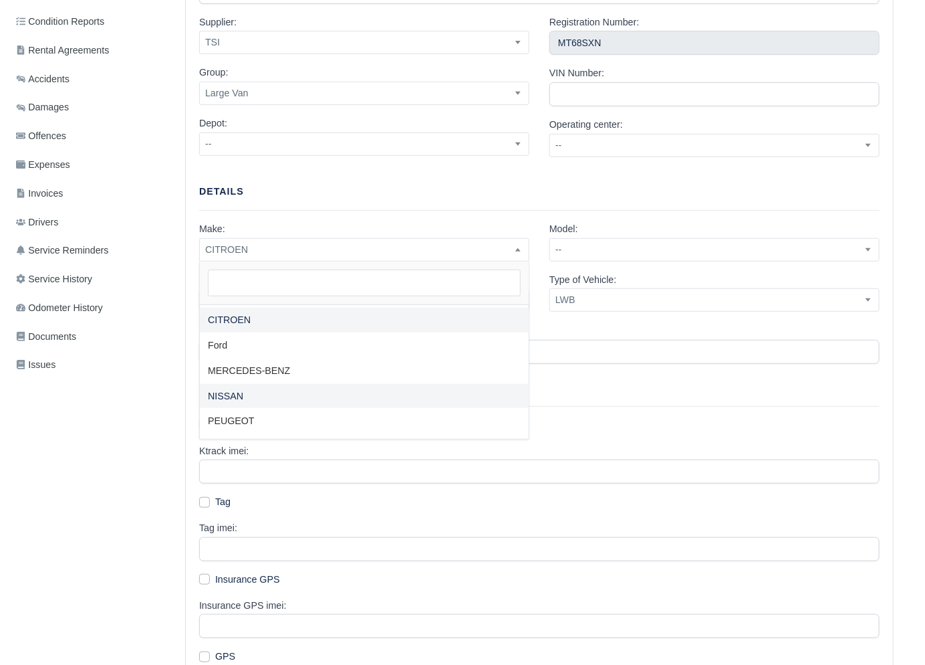
scroll to position [0, 0]
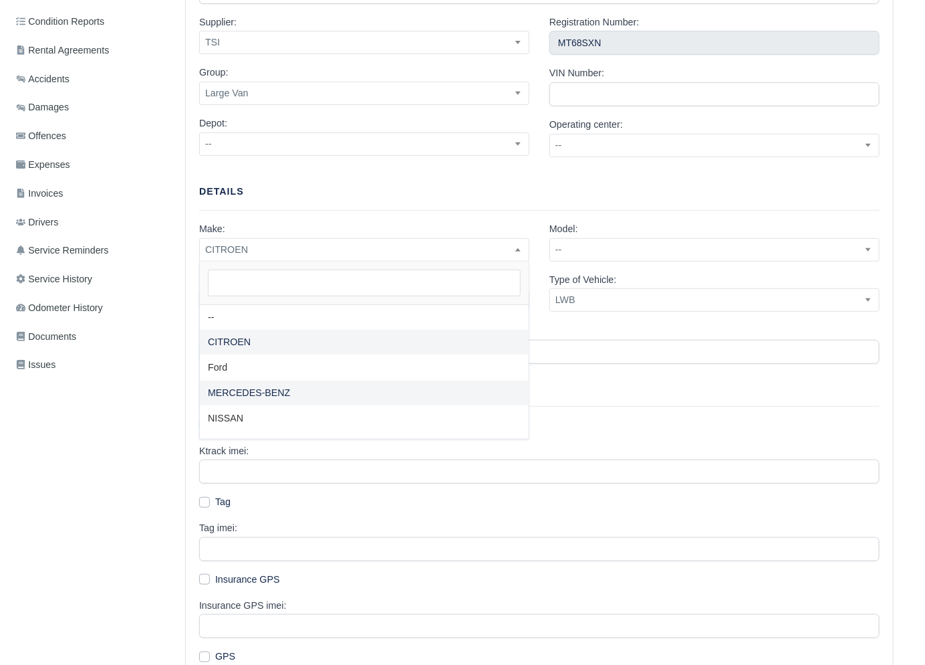
click at [173, 408] on div "TSI (MT68SXN) Vehicle Alias: TSI Supplier: -- BFS DJB Imperial K&K Northgate Th…" at bounding box center [539, 455] width 750 height 1066
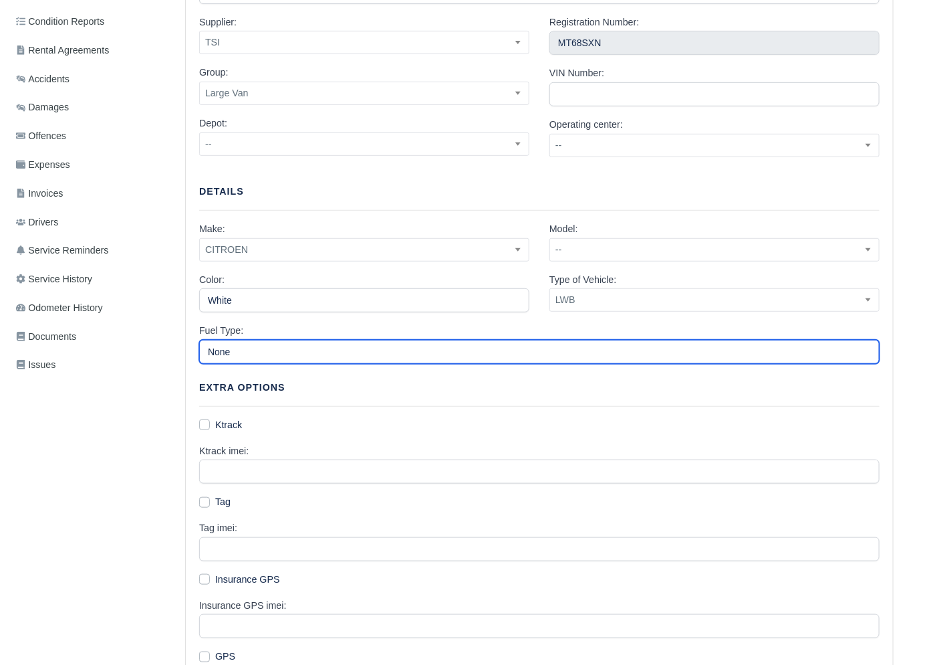
click at [265, 340] on input "None" at bounding box center [539, 352] width 681 height 24
click at [265, 346] on input "None" at bounding box center [539, 352] width 681 height 24
type input "Diesel"
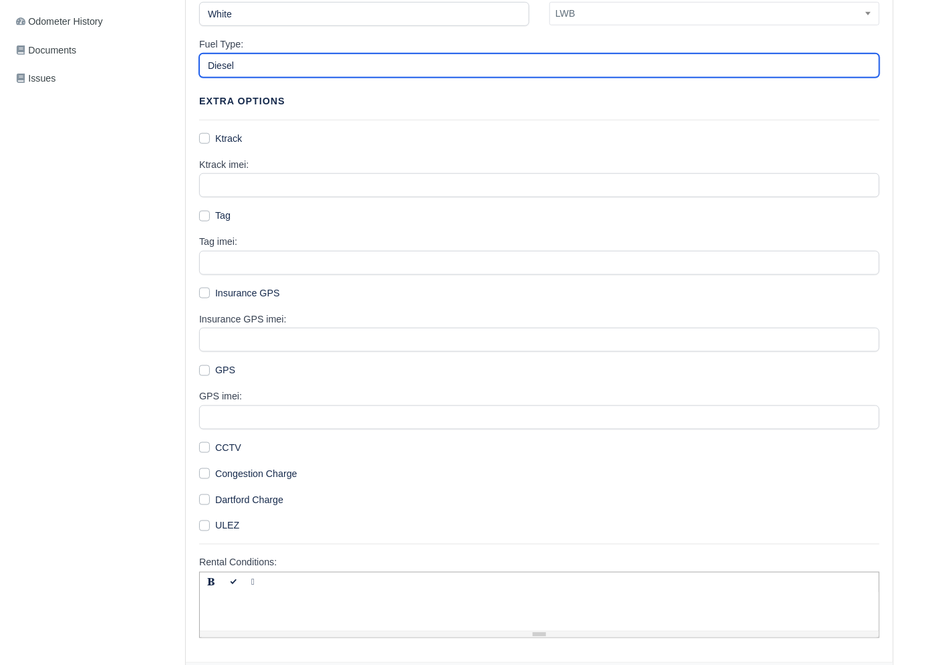
scroll to position [538, 0]
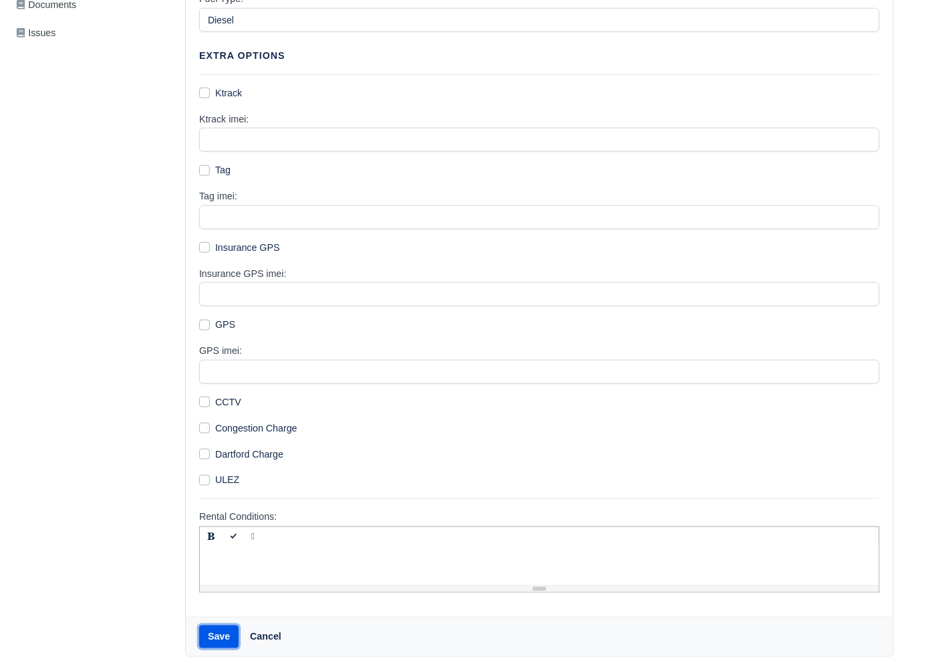
click at [225, 642] on button "Save" at bounding box center [218, 636] width 39 height 23
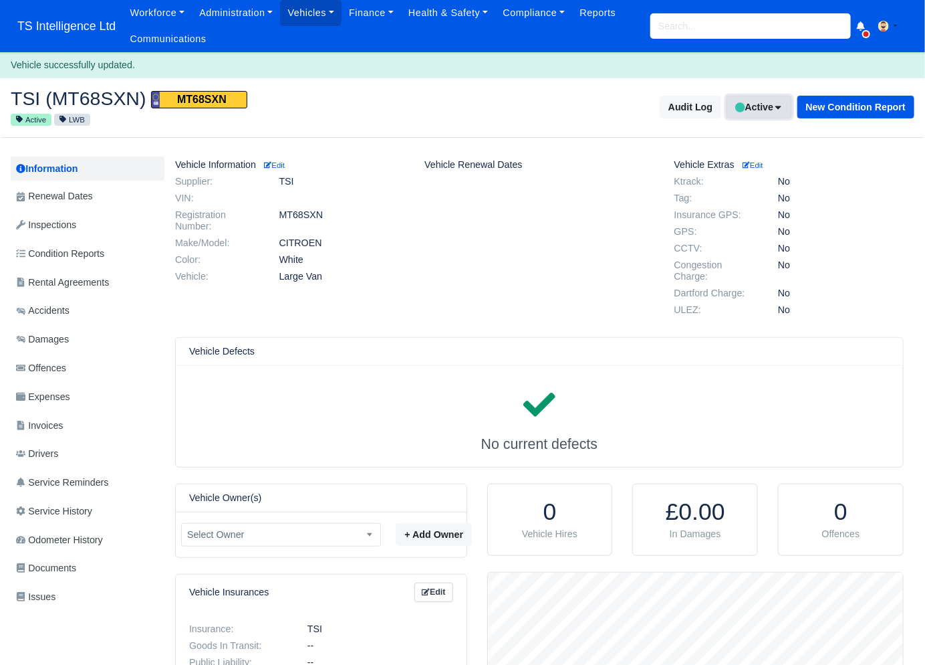
click at [753, 113] on button "Active" at bounding box center [759, 107] width 65 height 23
click at [717, 158] on span "Available" at bounding box center [736, 160] width 103 height 21
click at [64, 190] on span "Renewal Dates" at bounding box center [54, 196] width 77 height 15
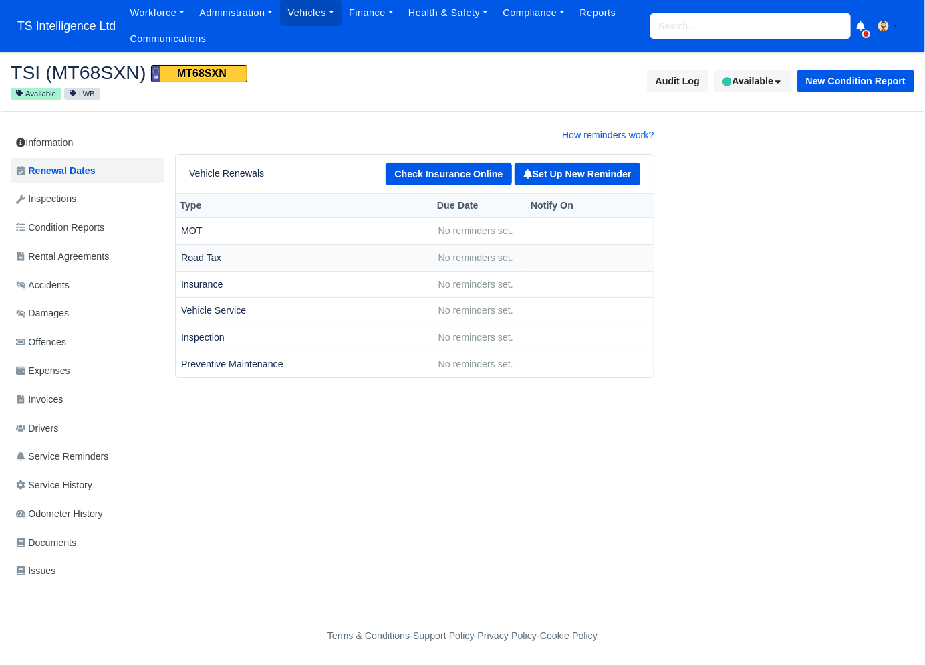
click at [465, 254] on span "No reminders set." at bounding box center [476, 257] width 75 height 11
click at [556, 172] on link "Set Up New Reminder" at bounding box center [578, 173] width 126 height 23
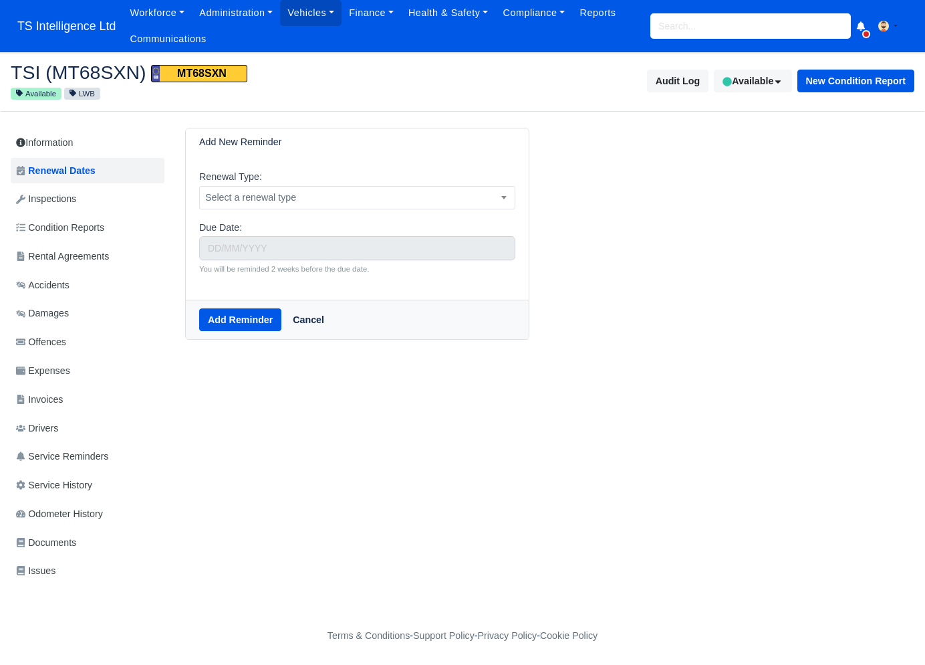
select select "8"
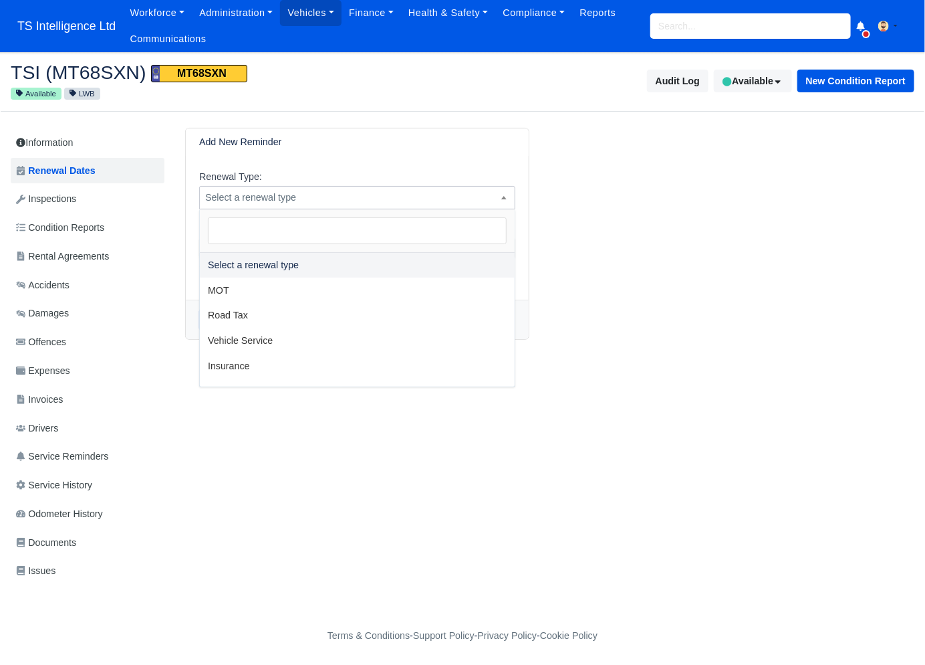
click at [307, 195] on span "Select a renewal type" at bounding box center [357, 197] width 315 height 17
select select "tax"
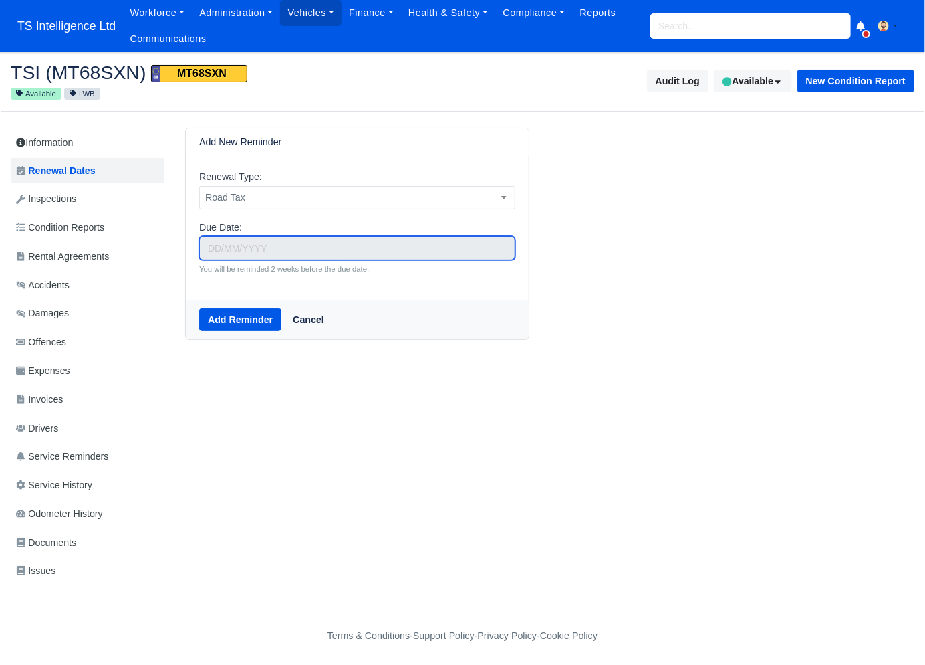
click at [286, 243] on input "text" at bounding box center [357, 248] width 316 height 24
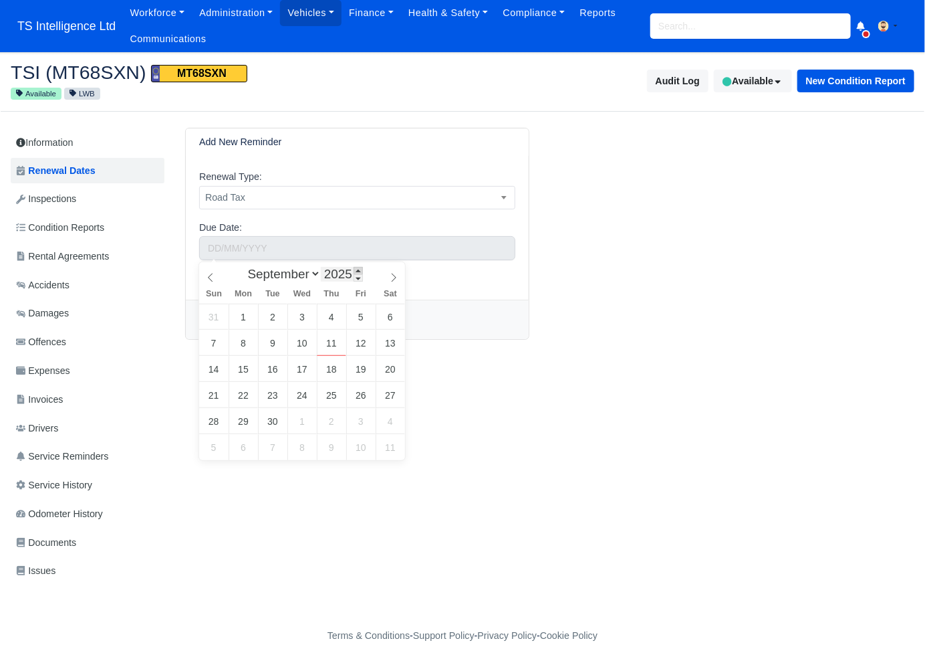
type input "2026"
click at [358, 271] on span at bounding box center [358, 270] width 9 height 7
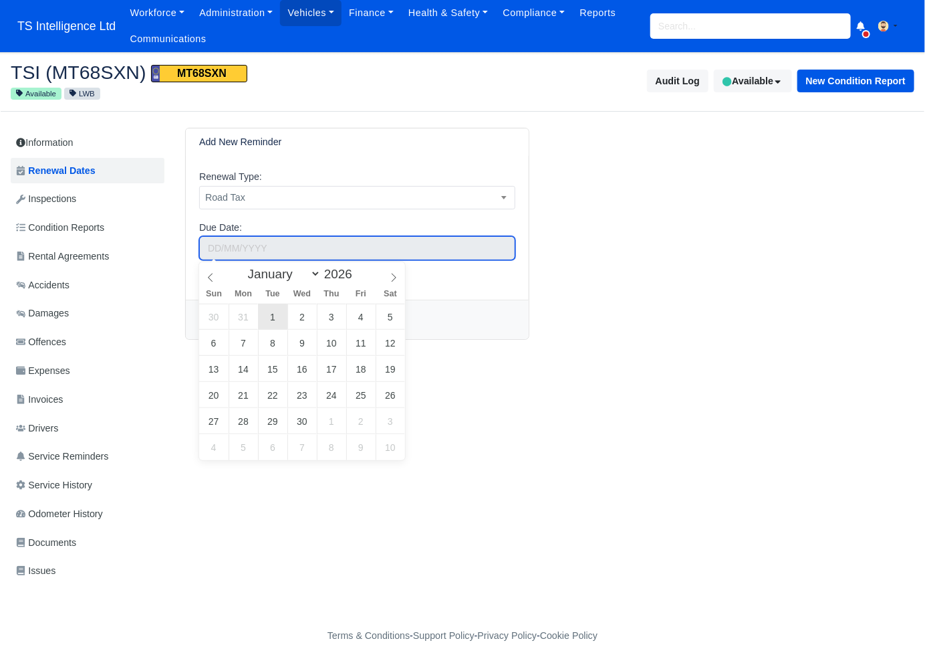
type input "[DATE]"
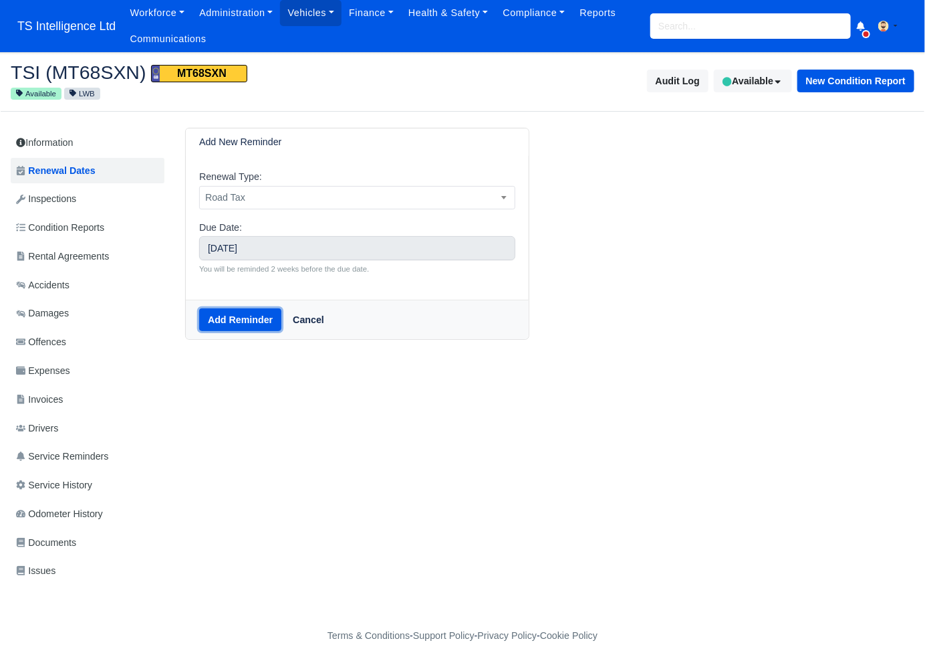
click at [263, 320] on button "Add Reminder" at bounding box center [240, 319] width 82 height 23
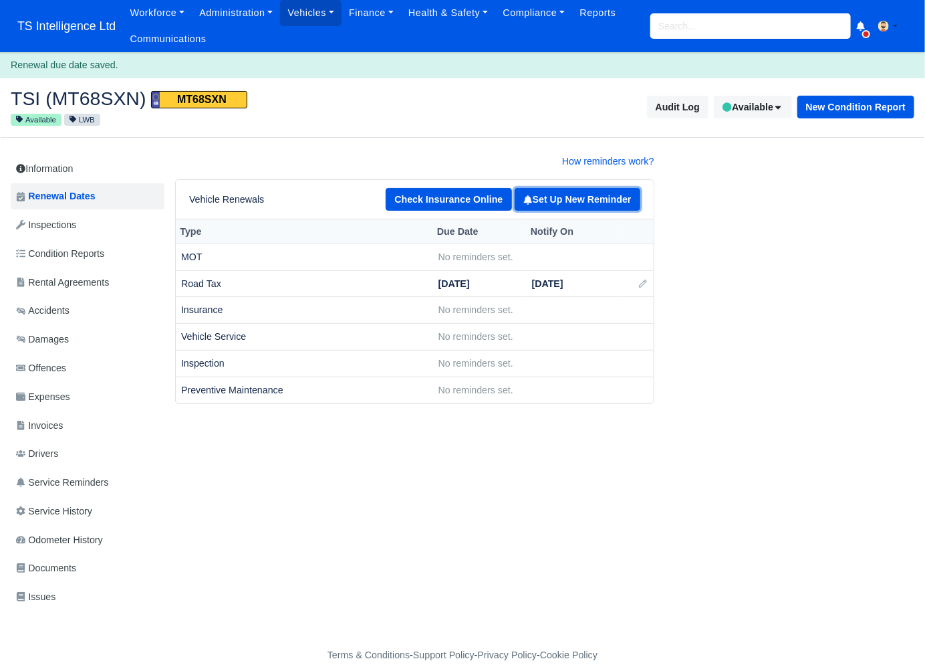
click at [576, 199] on link "Set Up New Reminder" at bounding box center [578, 199] width 126 height 23
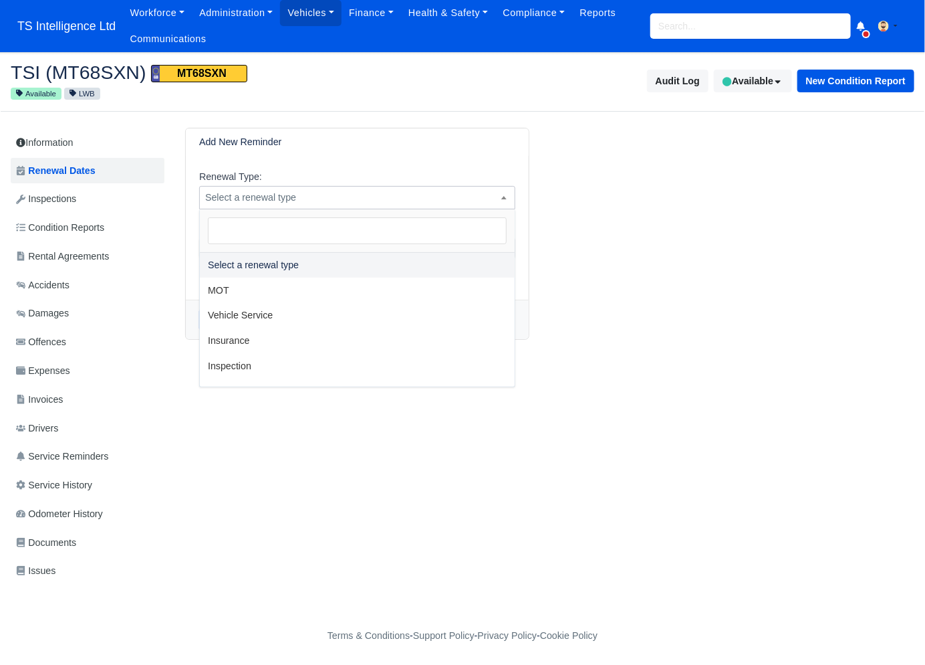
click at [312, 200] on span "Select a renewal type" at bounding box center [357, 197] width 315 height 17
select select "mot"
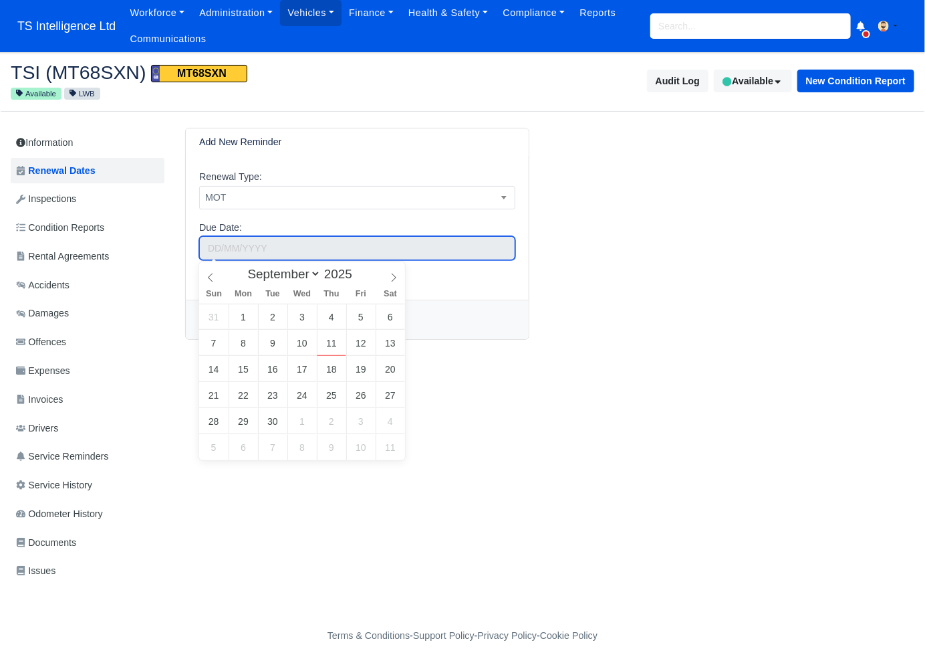
click at [238, 249] on input "text" at bounding box center [357, 248] width 316 height 24
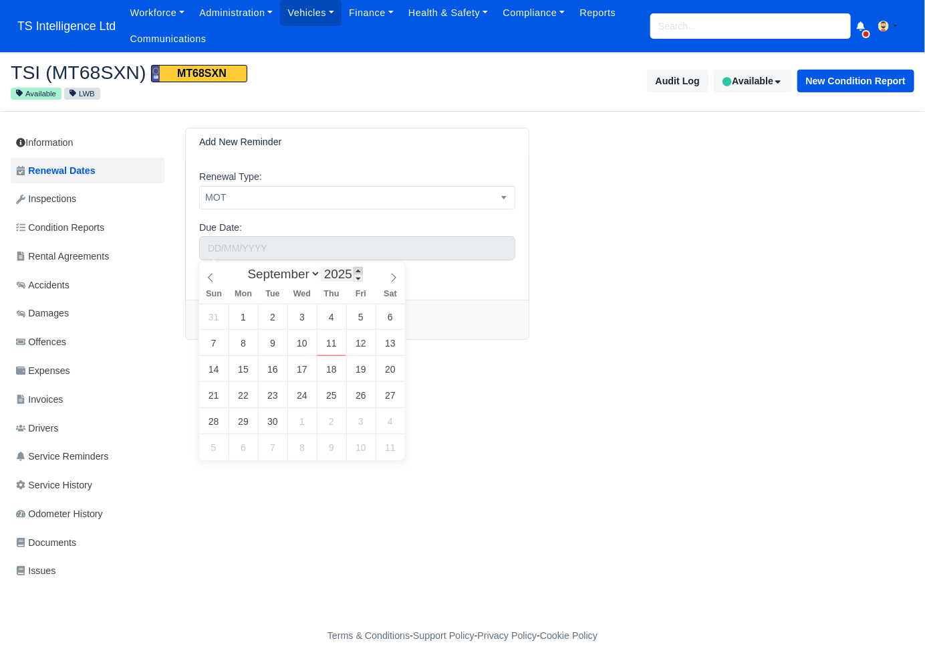
type input "2026"
click at [362, 269] on span at bounding box center [358, 270] width 9 height 7
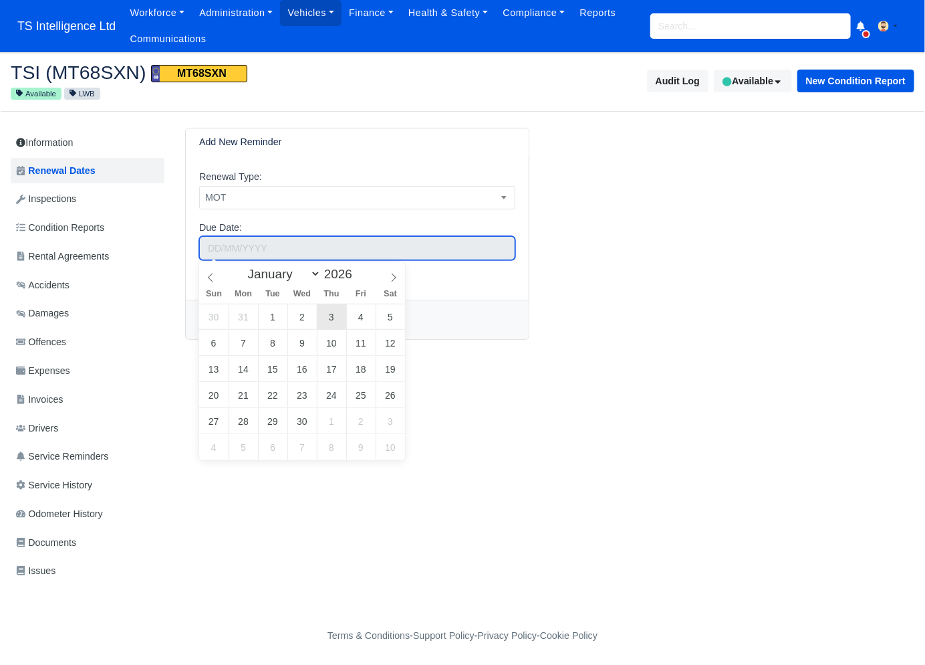
type input "[DATE]"
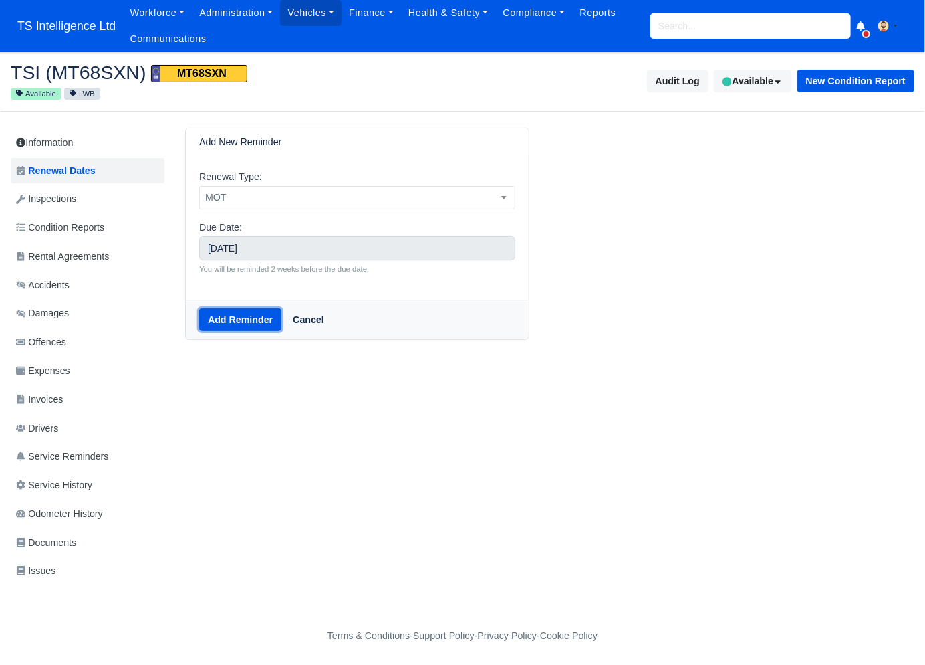
click at [267, 320] on button "Add Reminder" at bounding box center [240, 319] width 82 height 23
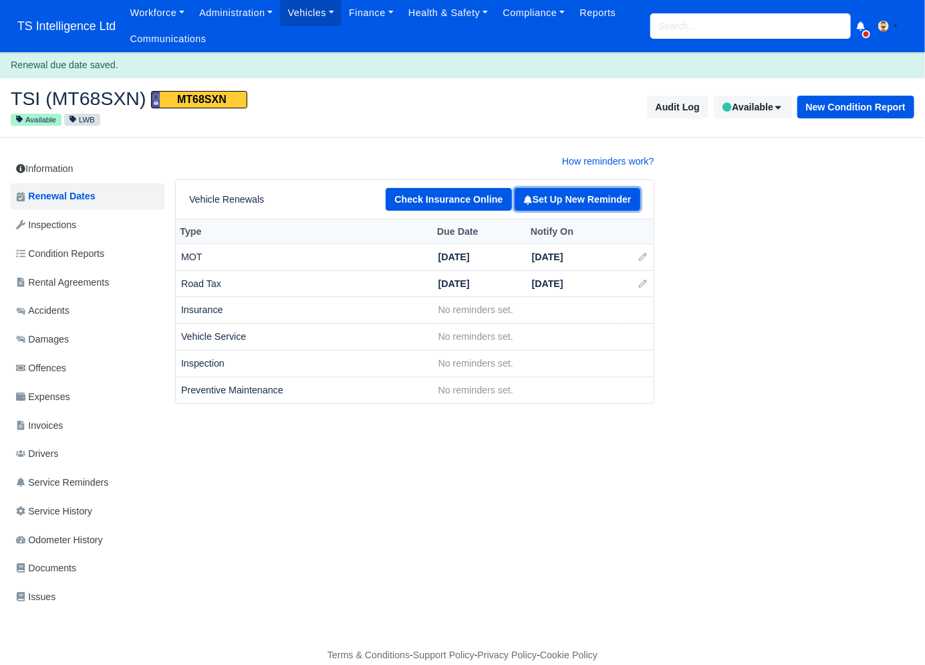
click at [595, 199] on link "Set Up New Reminder" at bounding box center [578, 199] width 126 height 23
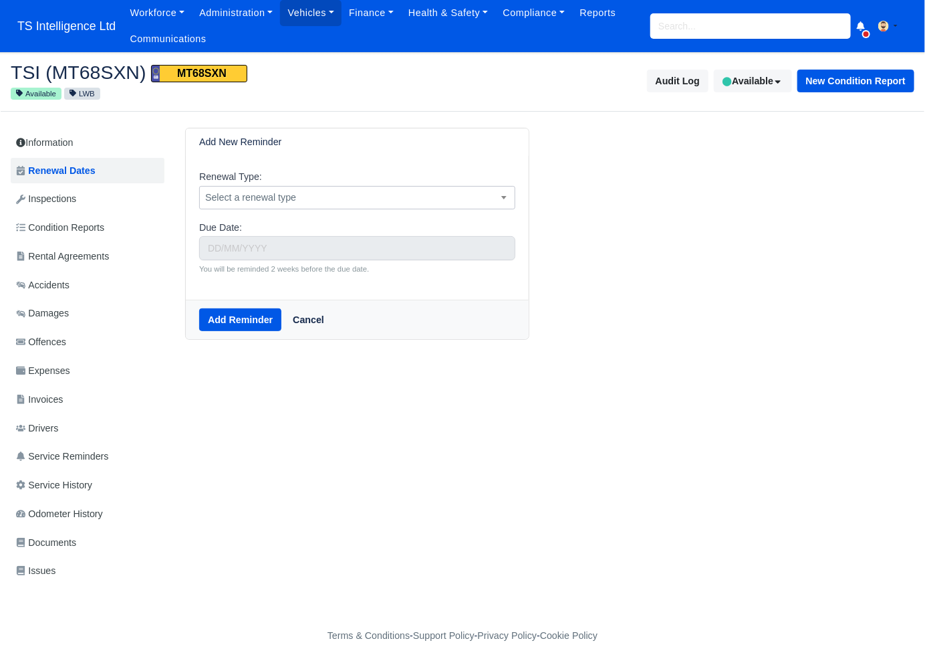
click at [404, 198] on span "Select a renewal type" at bounding box center [357, 197] width 315 height 17
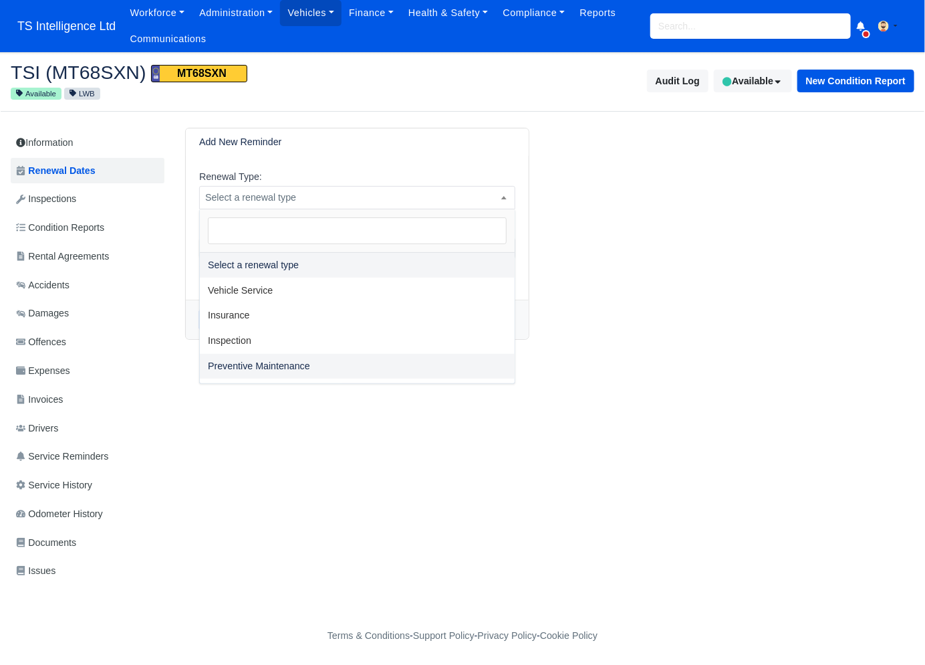
select select "Preventive Maintenance"
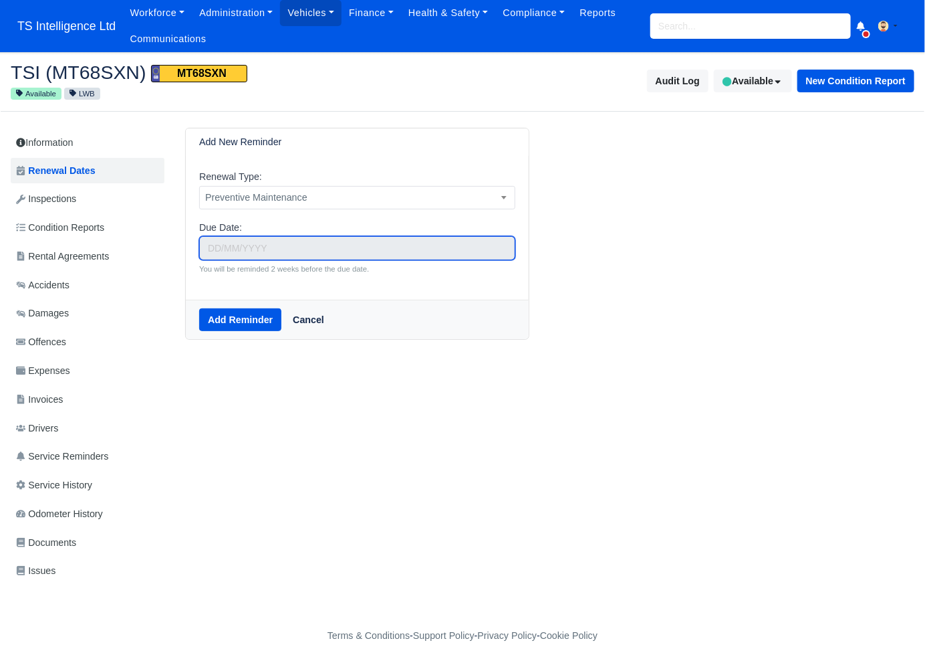
click at [282, 246] on input "text" at bounding box center [357, 248] width 316 height 24
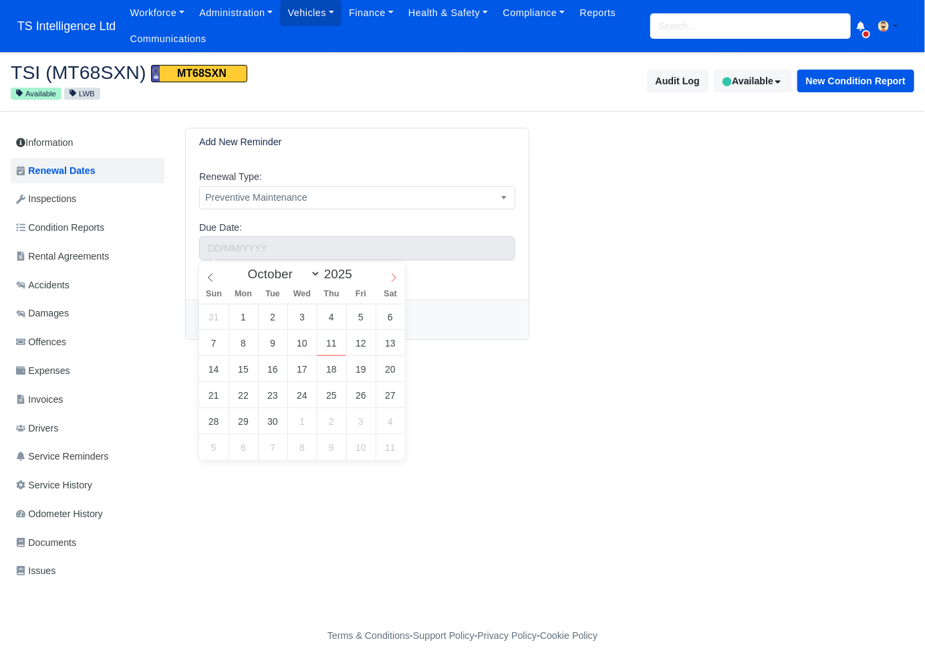
click at [394, 277] on icon at bounding box center [393, 277] width 9 height 9
select select "11"
click at [394, 277] on icon at bounding box center [393, 277] width 9 height 9
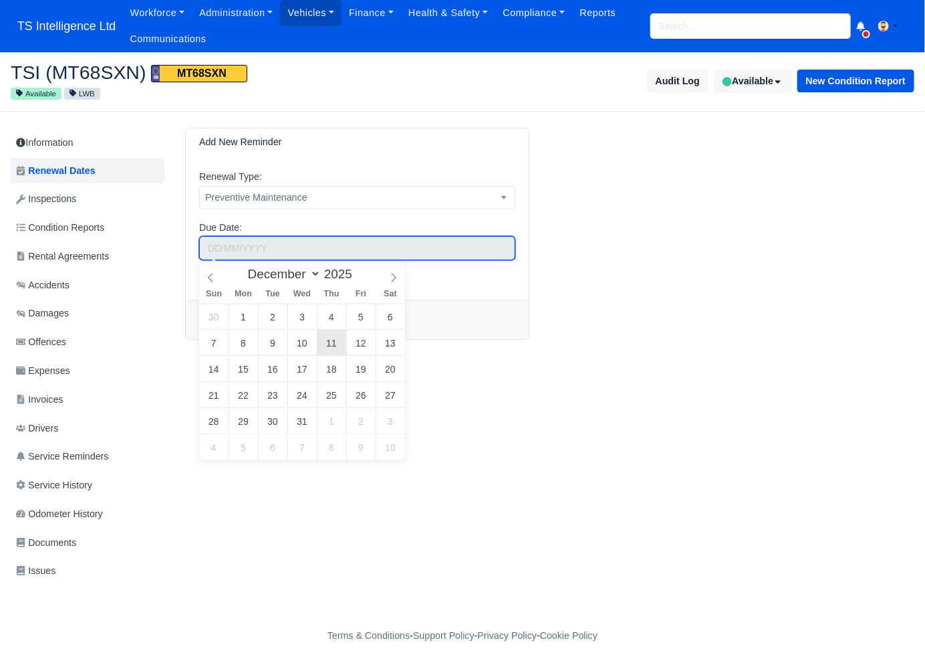
type input "[DATE]"
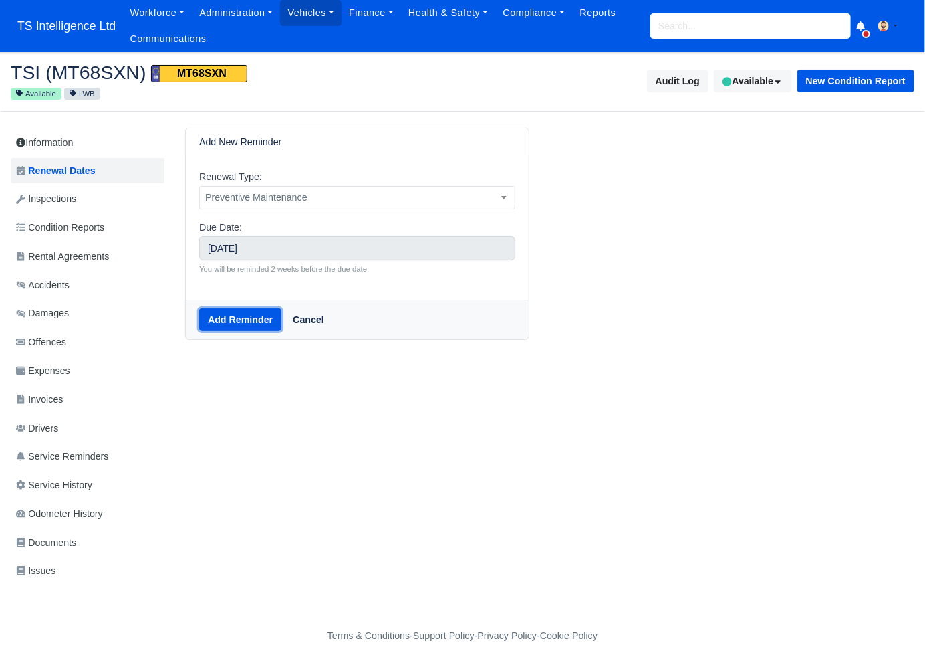
click at [261, 320] on button "Add Reminder" at bounding box center [240, 319] width 82 height 23
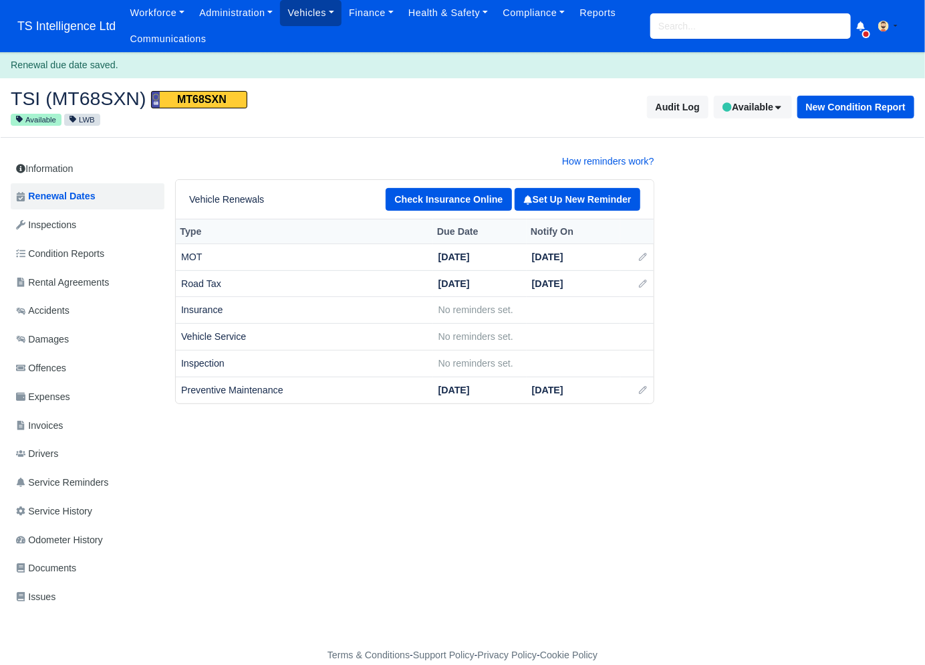
click at [318, 17] on link "Vehicles" at bounding box center [311, 13] width 62 height 26
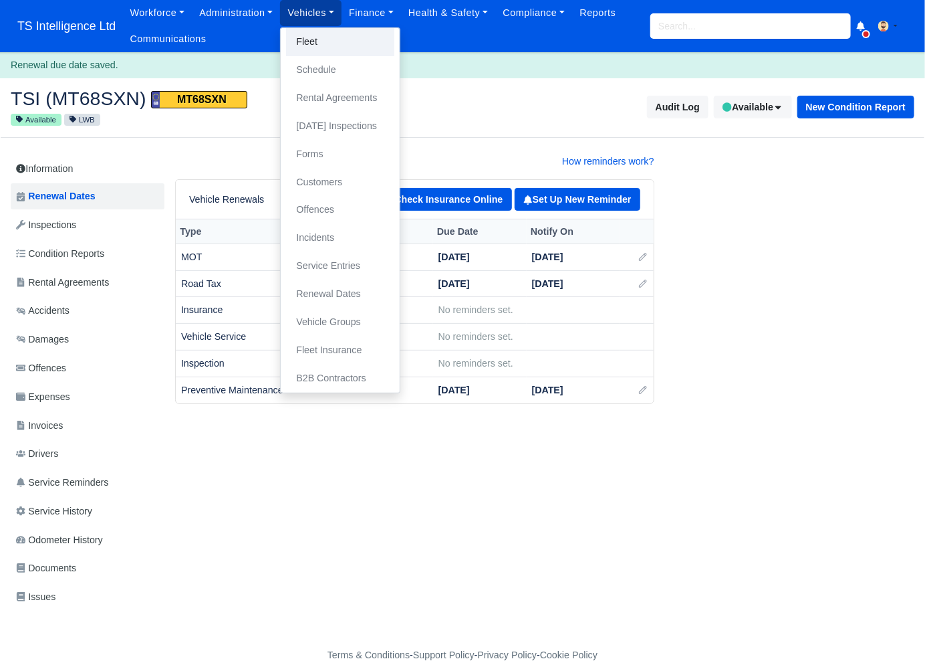
click at [312, 42] on link "Fleet" at bounding box center [340, 42] width 108 height 28
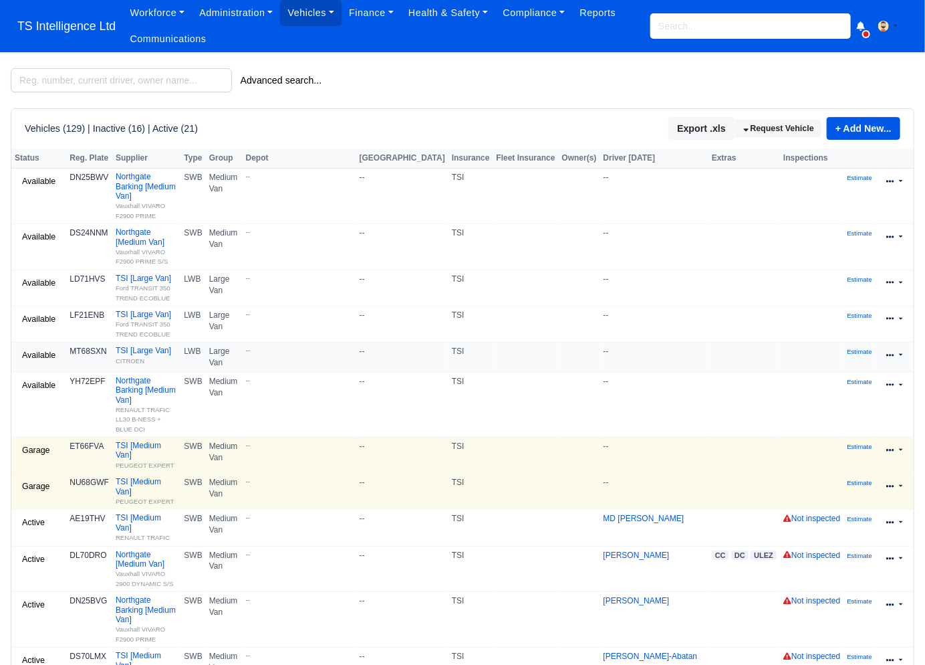
click at [899, 346] on link at bounding box center [894, 355] width 31 height 19
click at [838, 388] on link "Edit" at bounding box center [851, 397] width 119 height 19
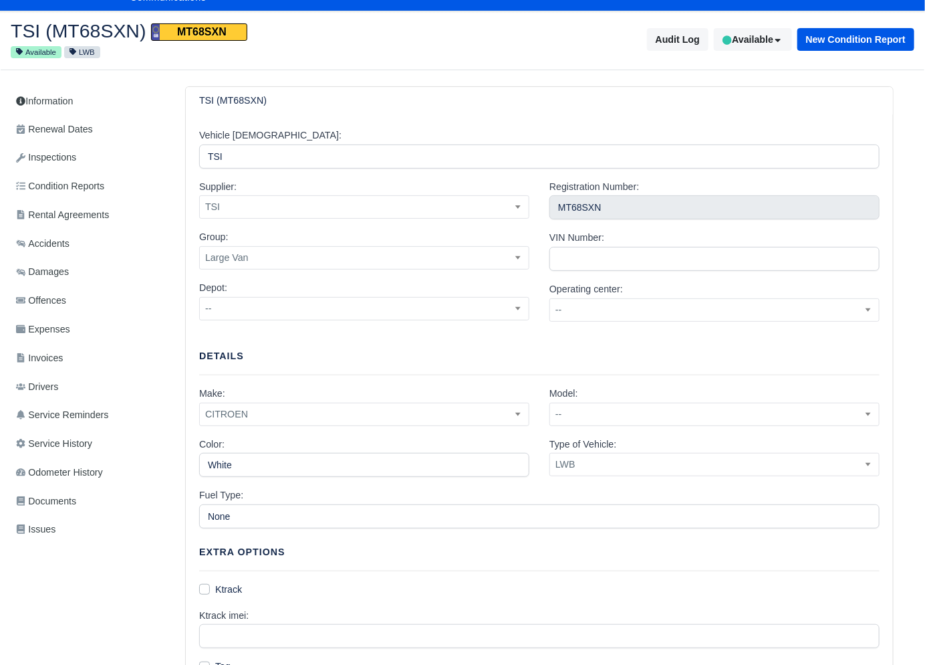
scroll to position [43, 0]
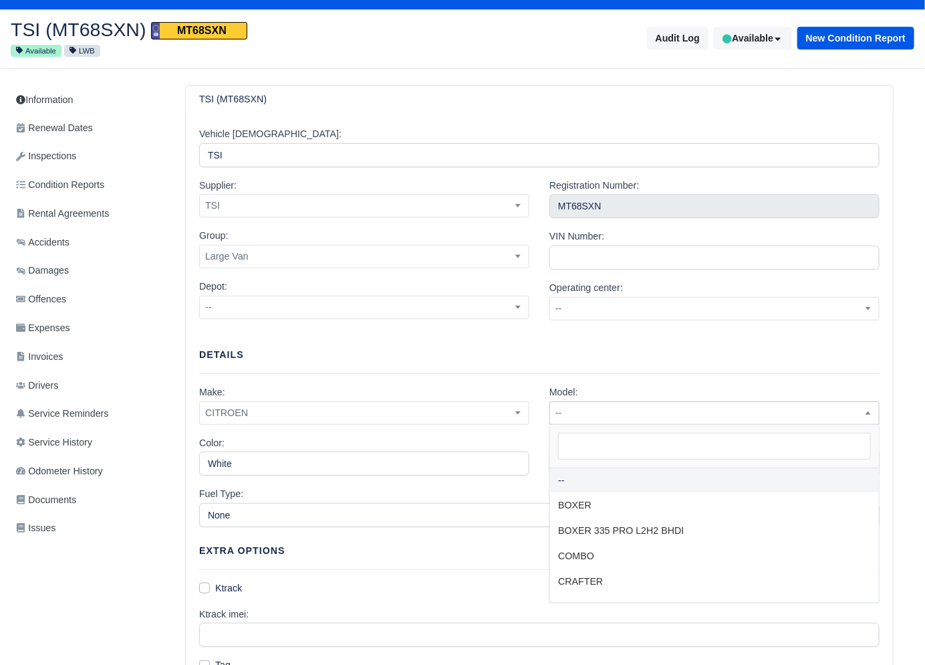
click at [582, 421] on span "--" at bounding box center [715, 412] width 330 height 23
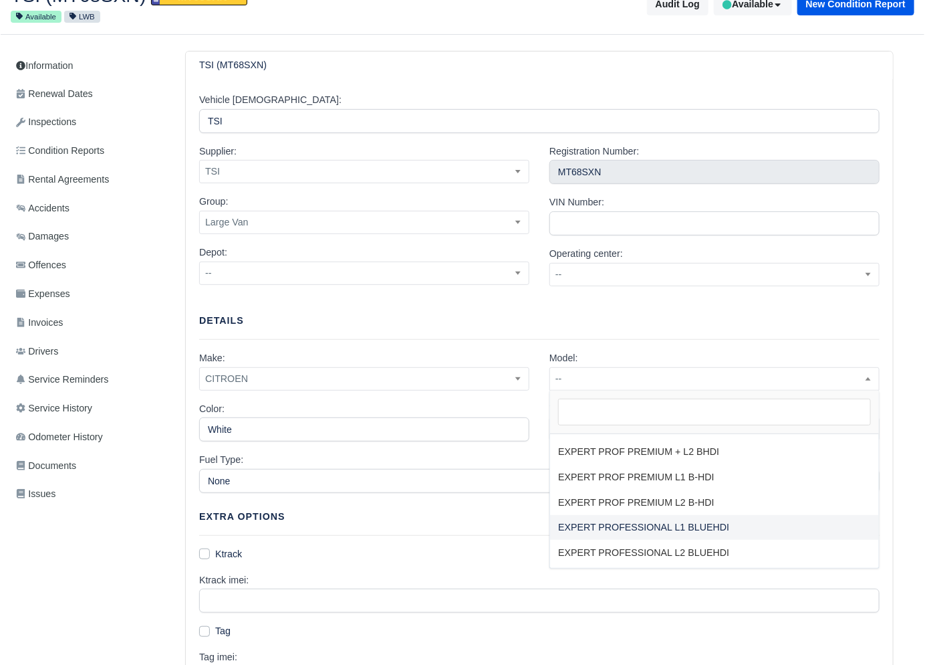
scroll to position [233, 0]
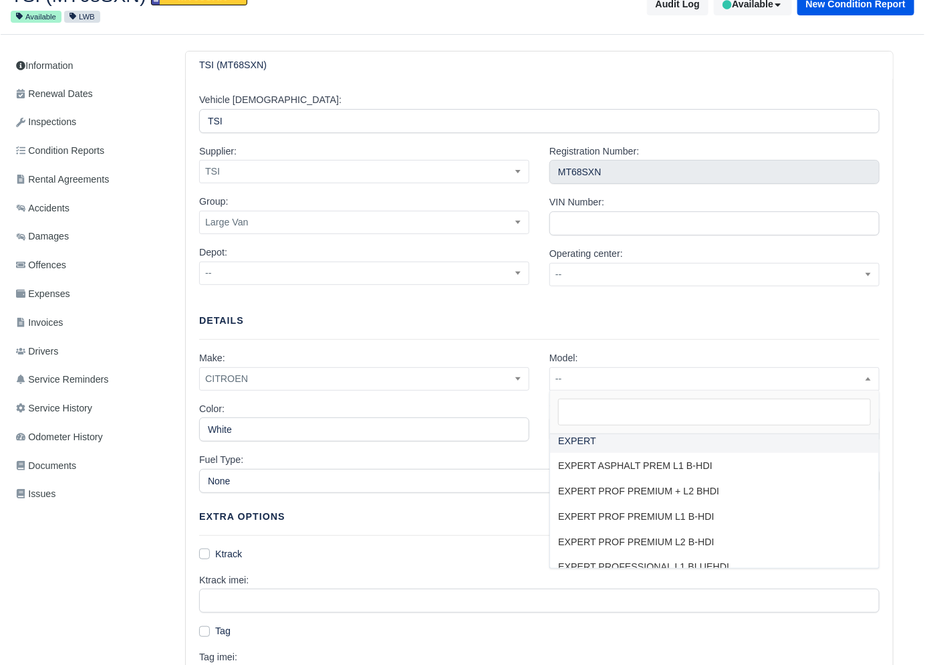
click at [593, 324] on p "Details" at bounding box center [539, 320] width 681 height 15
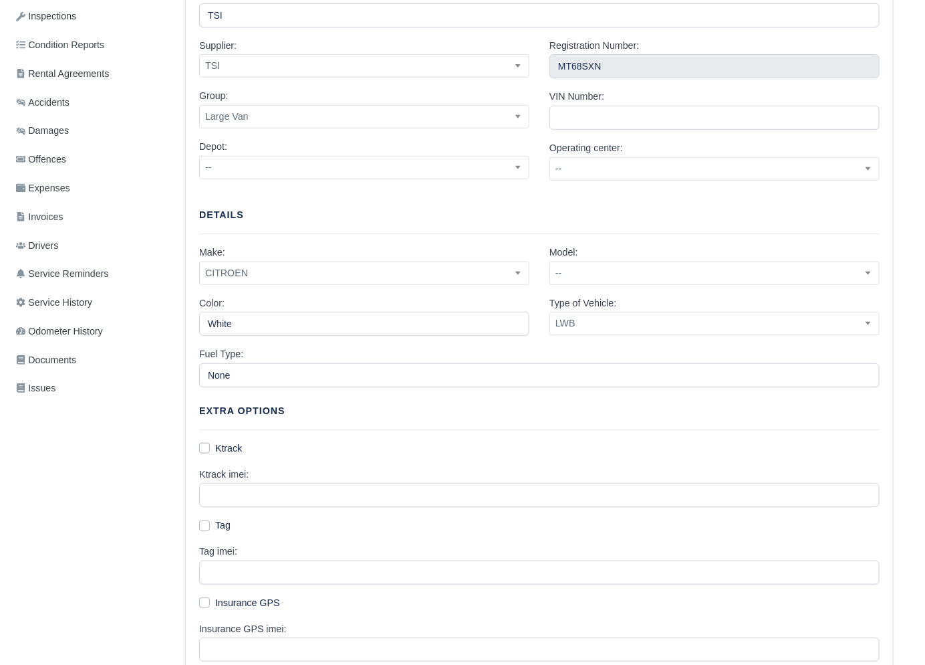
scroll to position [0, 0]
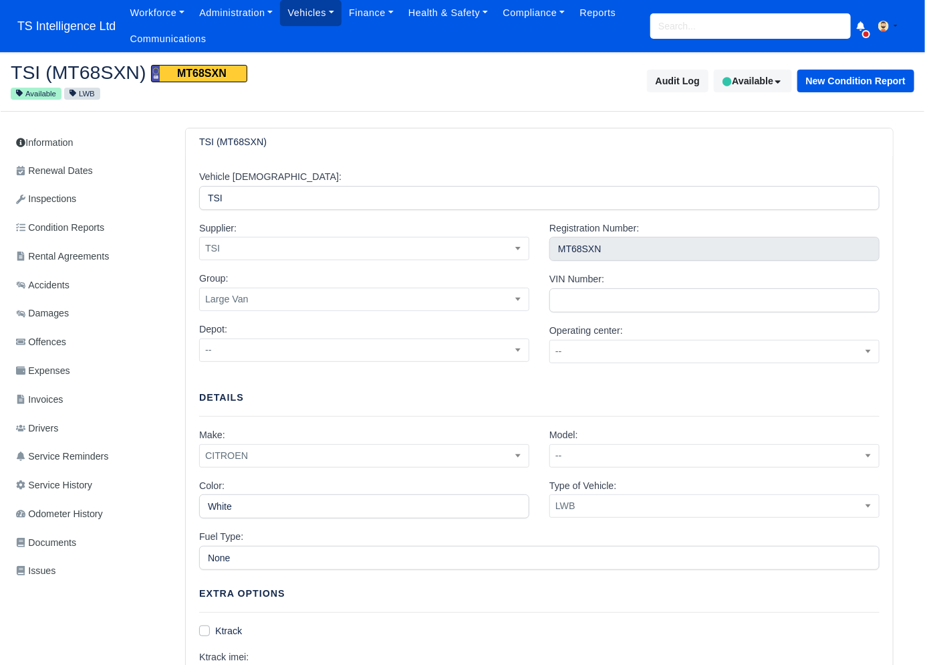
click at [317, 13] on link "Vehicles" at bounding box center [311, 13] width 62 height 26
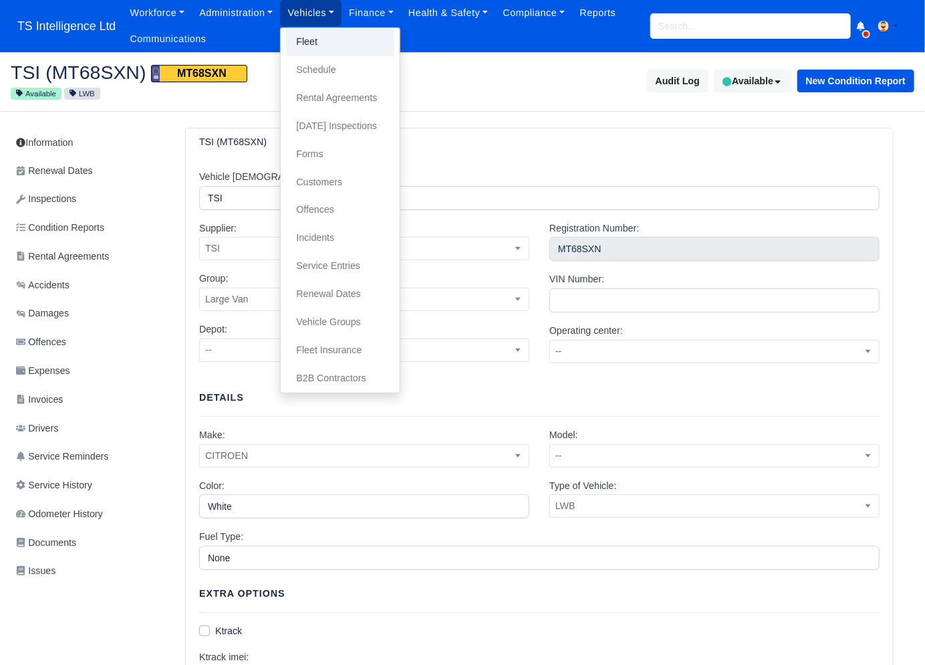
click at [315, 39] on link "Fleet" at bounding box center [340, 42] width 108 height 28
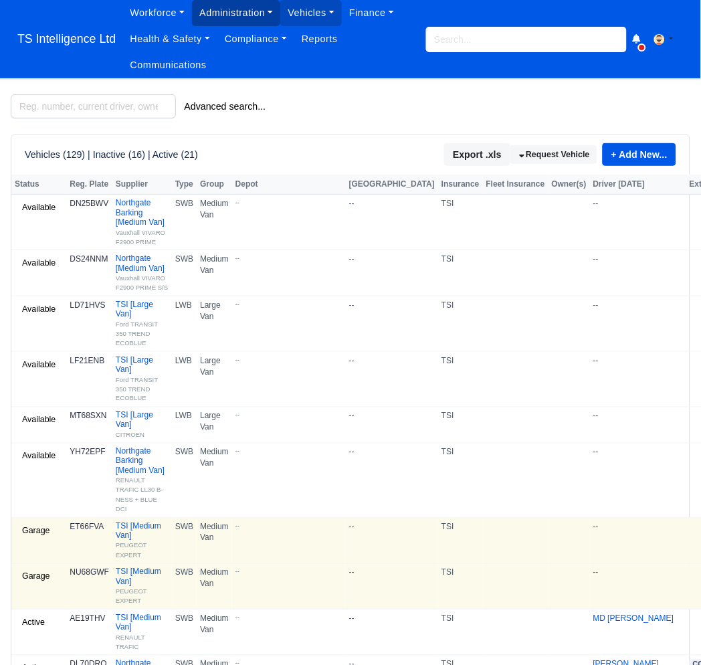
click at [244, 14] on link "Administration" at bounding box center [236, 13] width 88 height 26
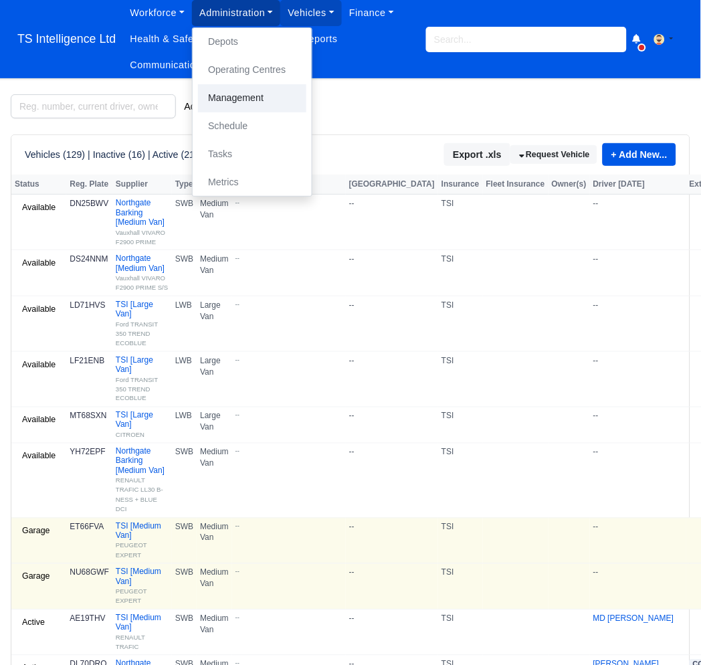
click at [233, 100] on link "Management" at bounding box center [252, 98] width 108 height 28
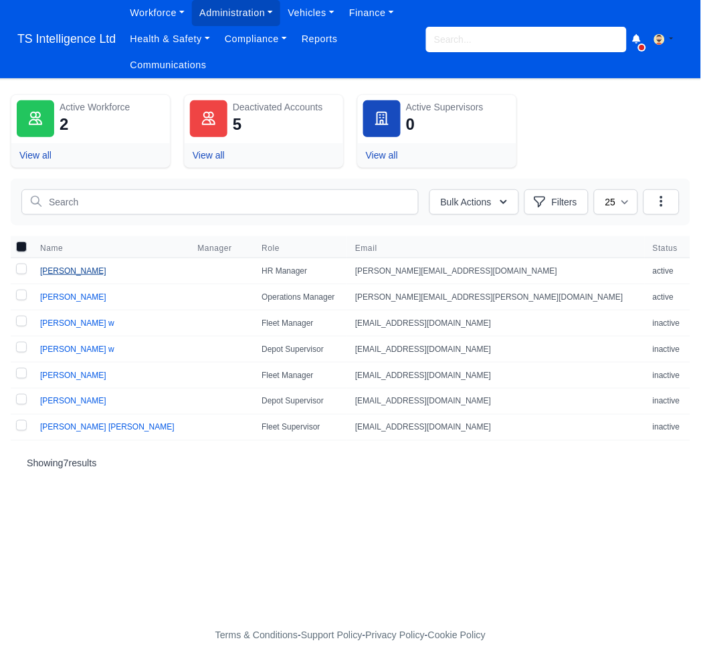
click at [80, 269] on link "[PERSON_NAME]" at bounding box center [73, 270] width 66 height 9
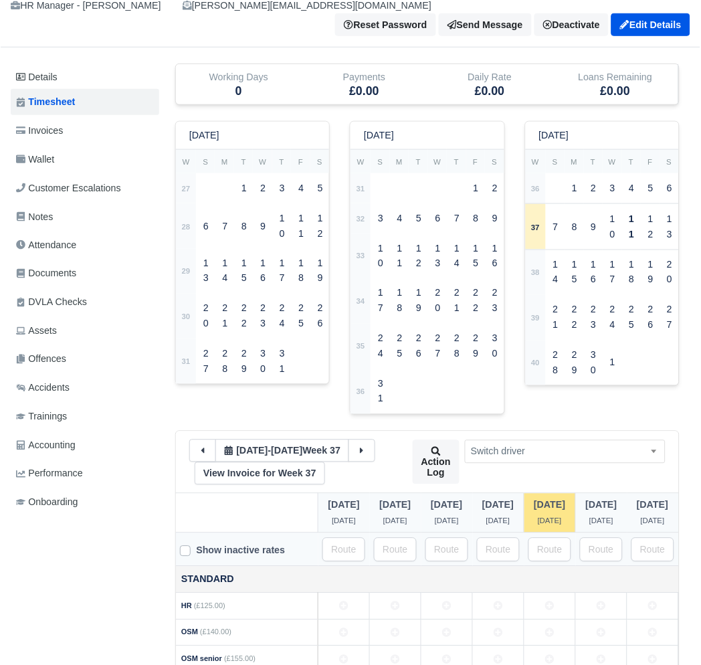
scroll to position [232, 0]
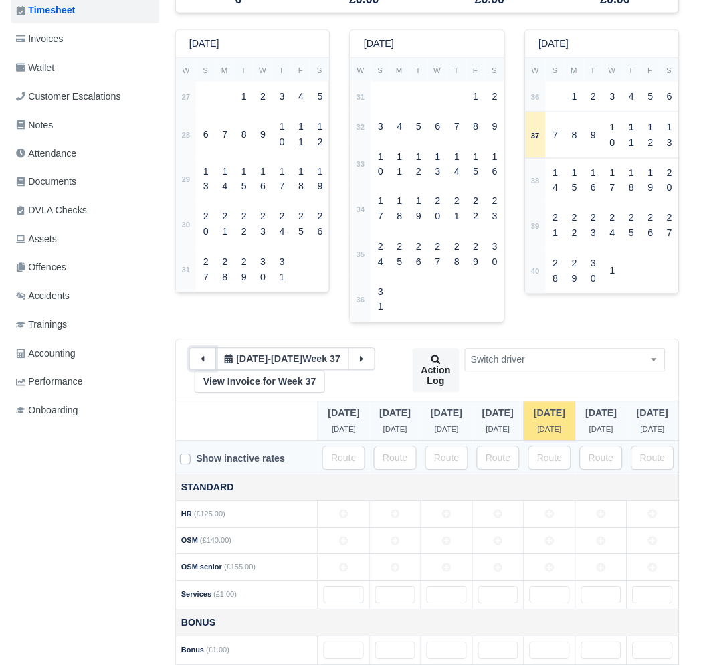
click at [196, 348] on button at bounding box center [202, 359] width 27 height 23
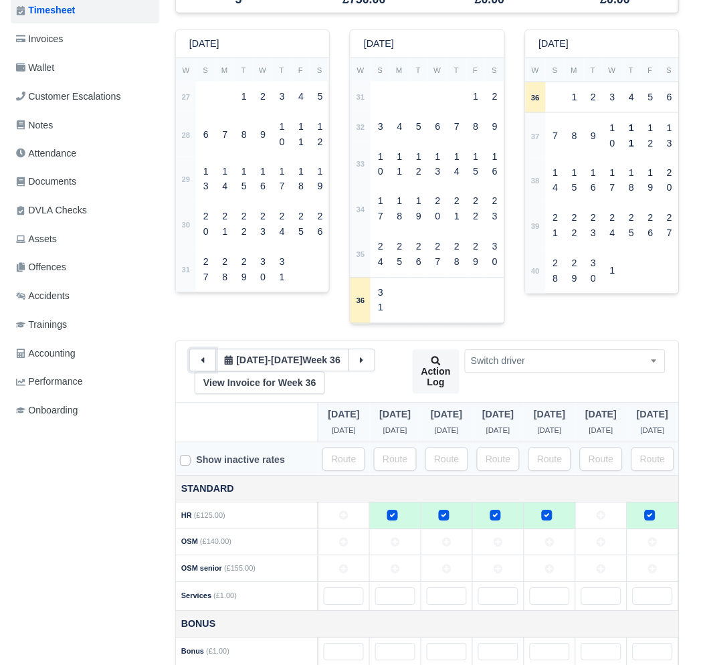
click at [196, 349] on button at bounding box center [202, 360] width 27 height 23
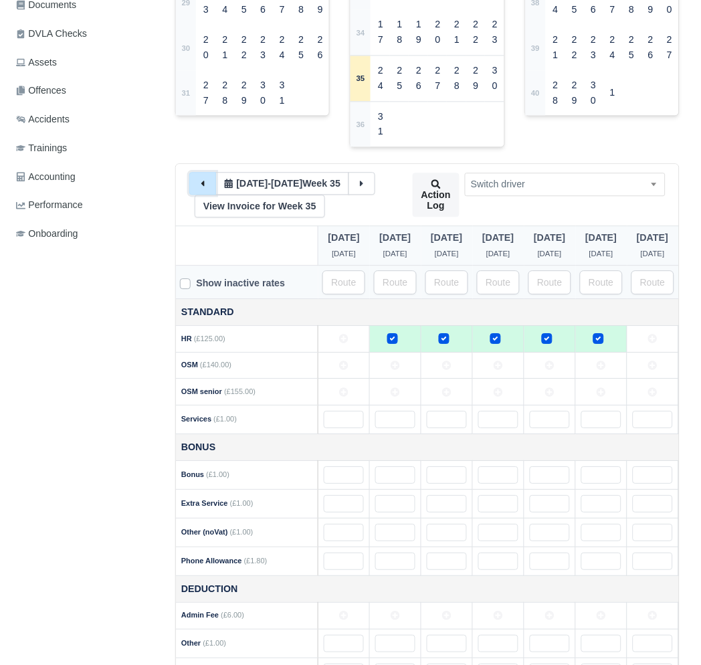
scroll to position [470, 0]
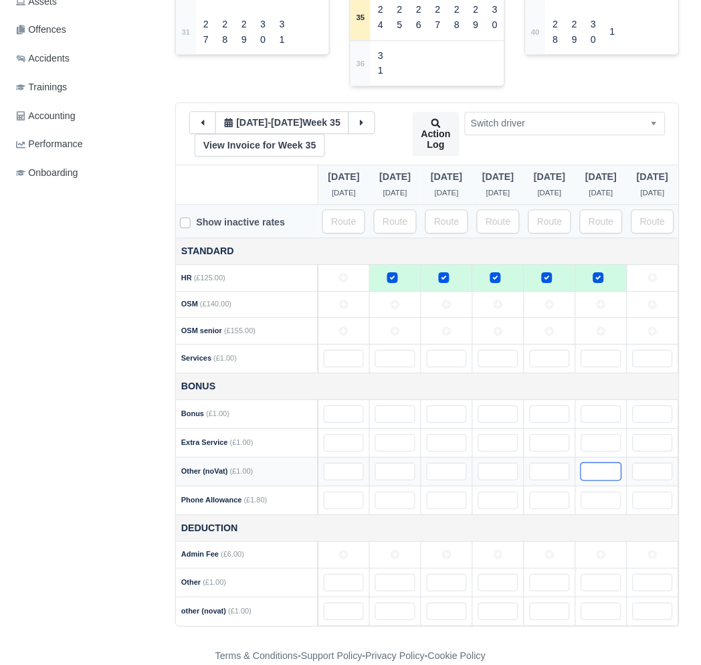
click at [594, 463] on input "text" at bounding box center [601, 471] width 40 height 17
type input "20"
click at [290, 134] on link "View Invoice for Week 35" at bounding box center [260, 145] width 130 height 23
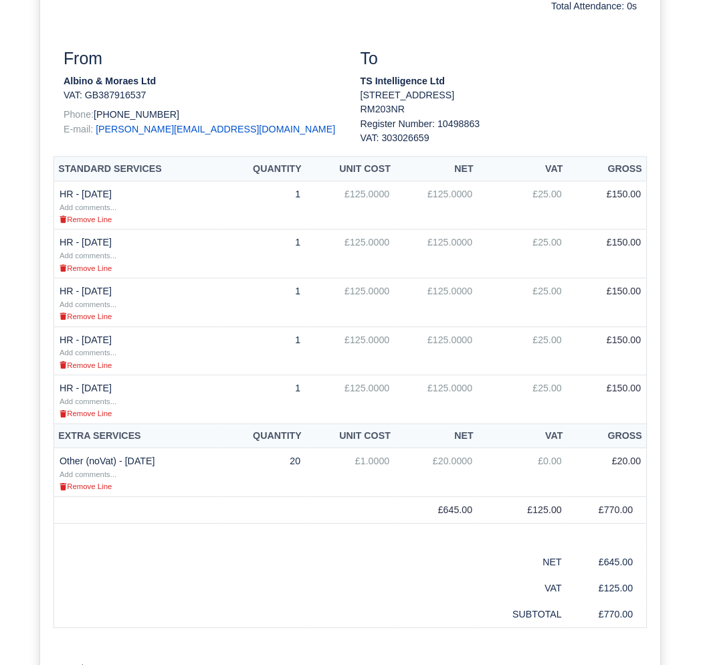
scroll to position [542, 0]
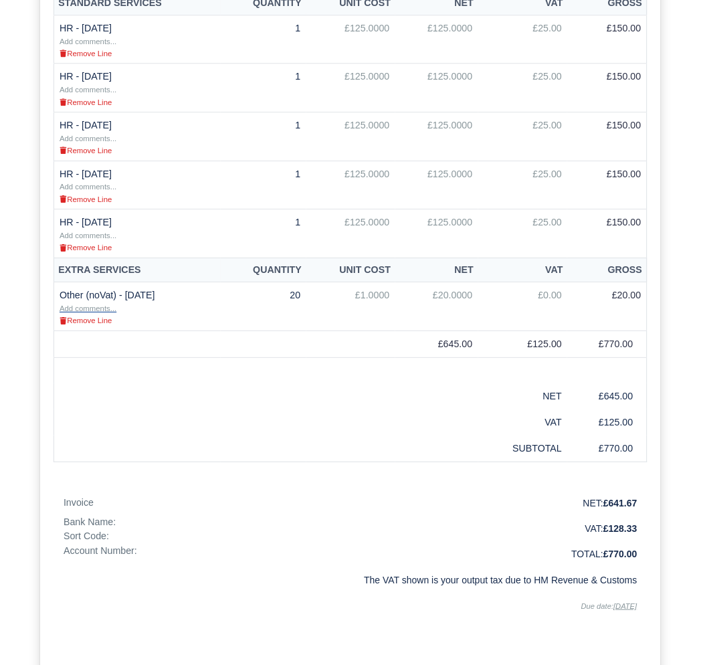
click at [98, 312] on small "Add comments..." at bounding box center [88, 308] width 57 height 8
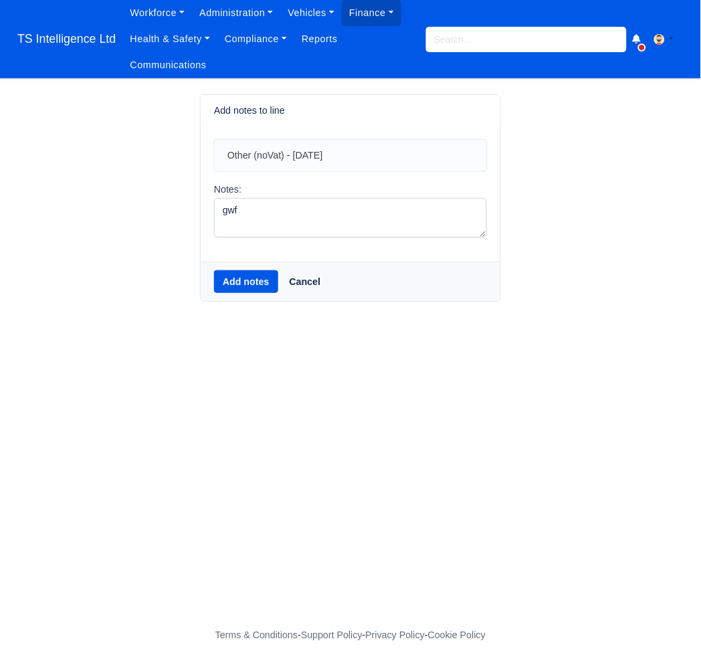
type textarea "gwf"
click at [259, 284] on button "Add notes" at bounding box center [246, 281] width 64 height 23
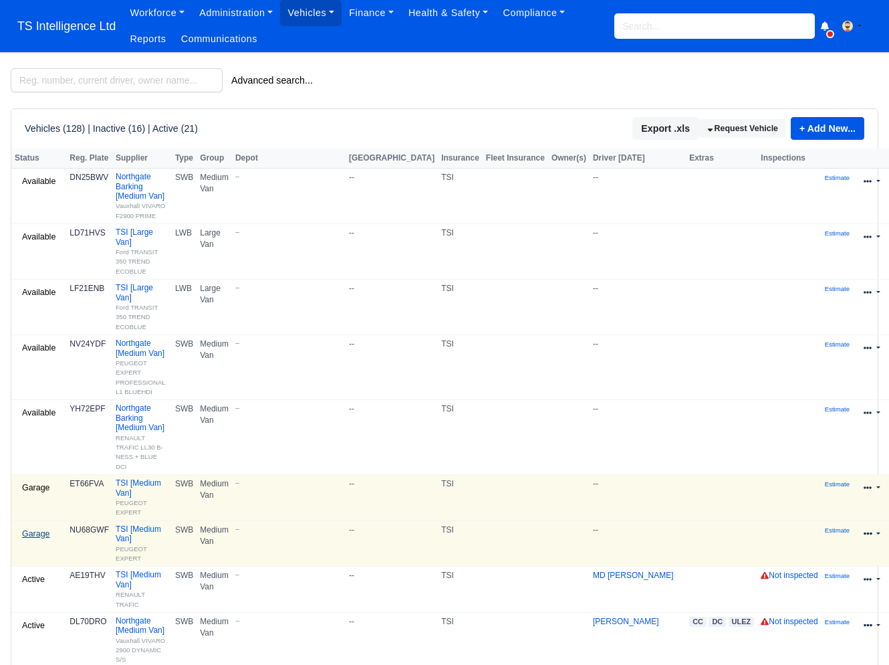
click at [31, 524] on link "Garage" at bounding box center [36, 533] width 43 height 19
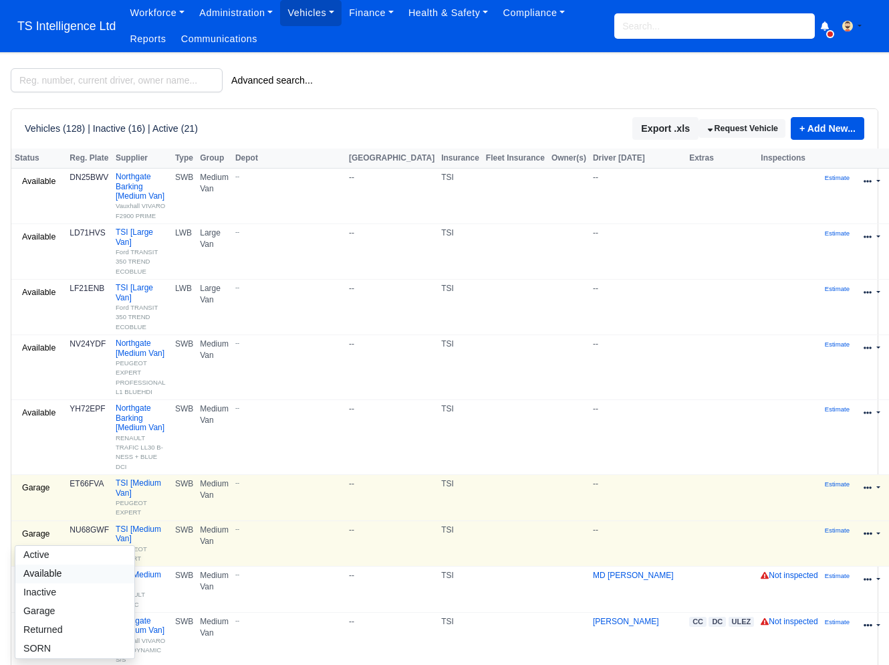
click at [50, 564] on link "Available" at bounding box center [74, 573] width 119 height 19
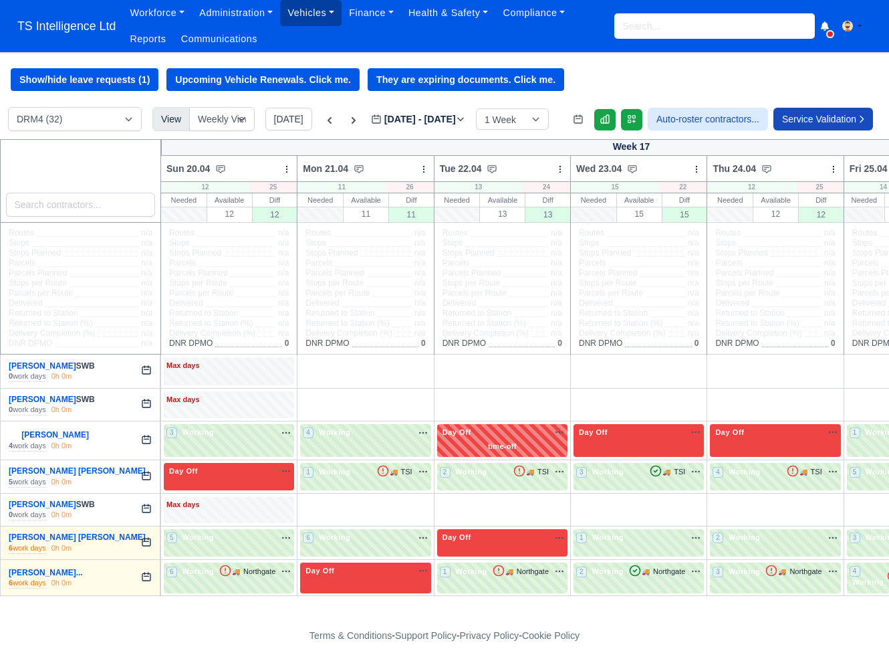
click at [310, 16] on link "Vehicles" at bounding box center [311, 13] width 62 height 26
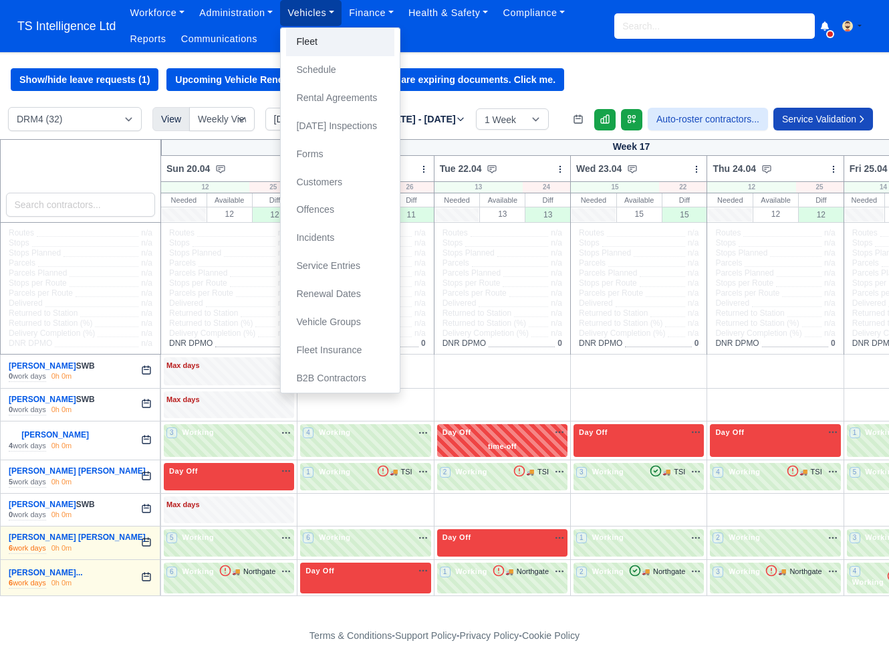
click at [307, 43] on link "Fleet" at bounding box center [340, 42] width 108 height 28
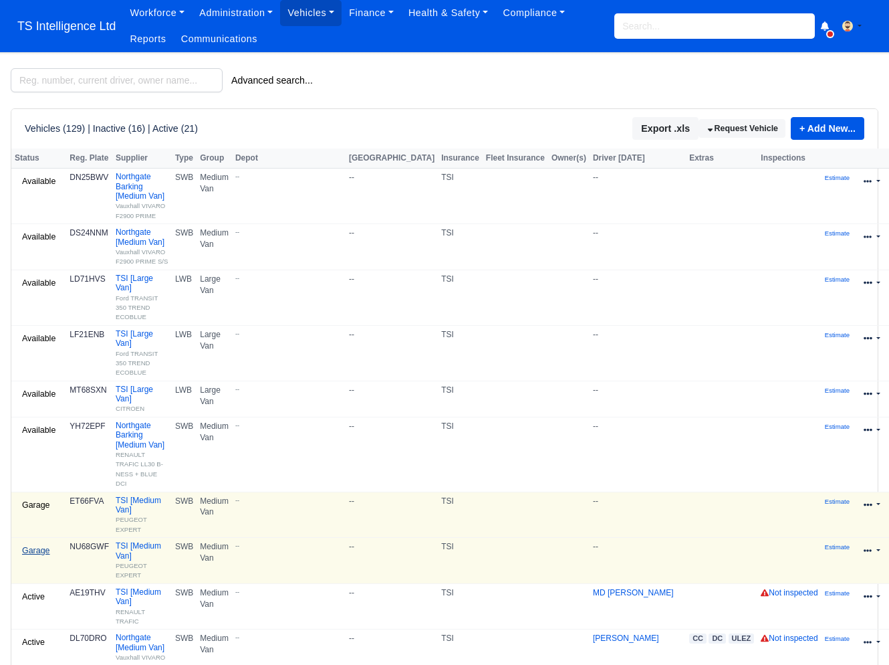
click at [43, 541] on link "Garage" at bounding box center [36, 550] width 43 height 19
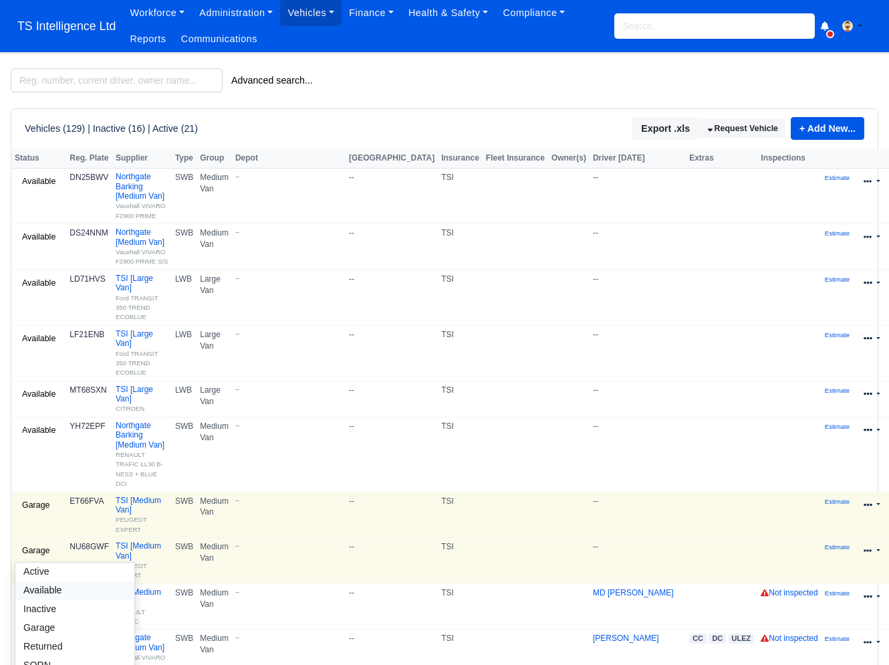
click at [62, 581] on link "Available" at bounding box center [74, 590] width 119 height 19
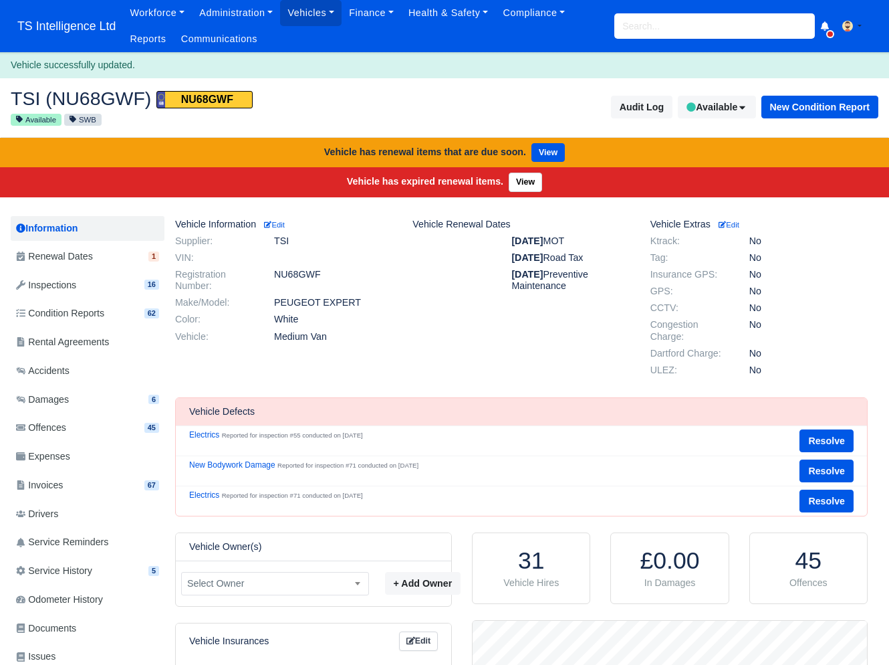
scroll to position [134, 393]
click at [327, 13] on link "Vehicles" at bounding box center [311, 13] width 62 height 26
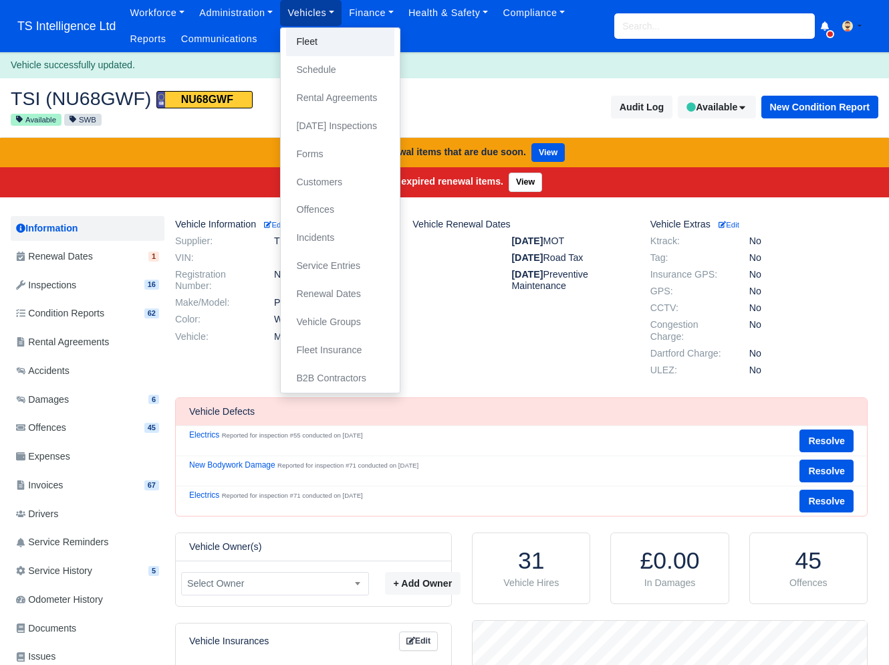
click at [325, 39] on link "Fleet" at bounding box center [340, 42] width 108 height 28
